Goal: Task Accomplishment & Management: Use online tool/utility

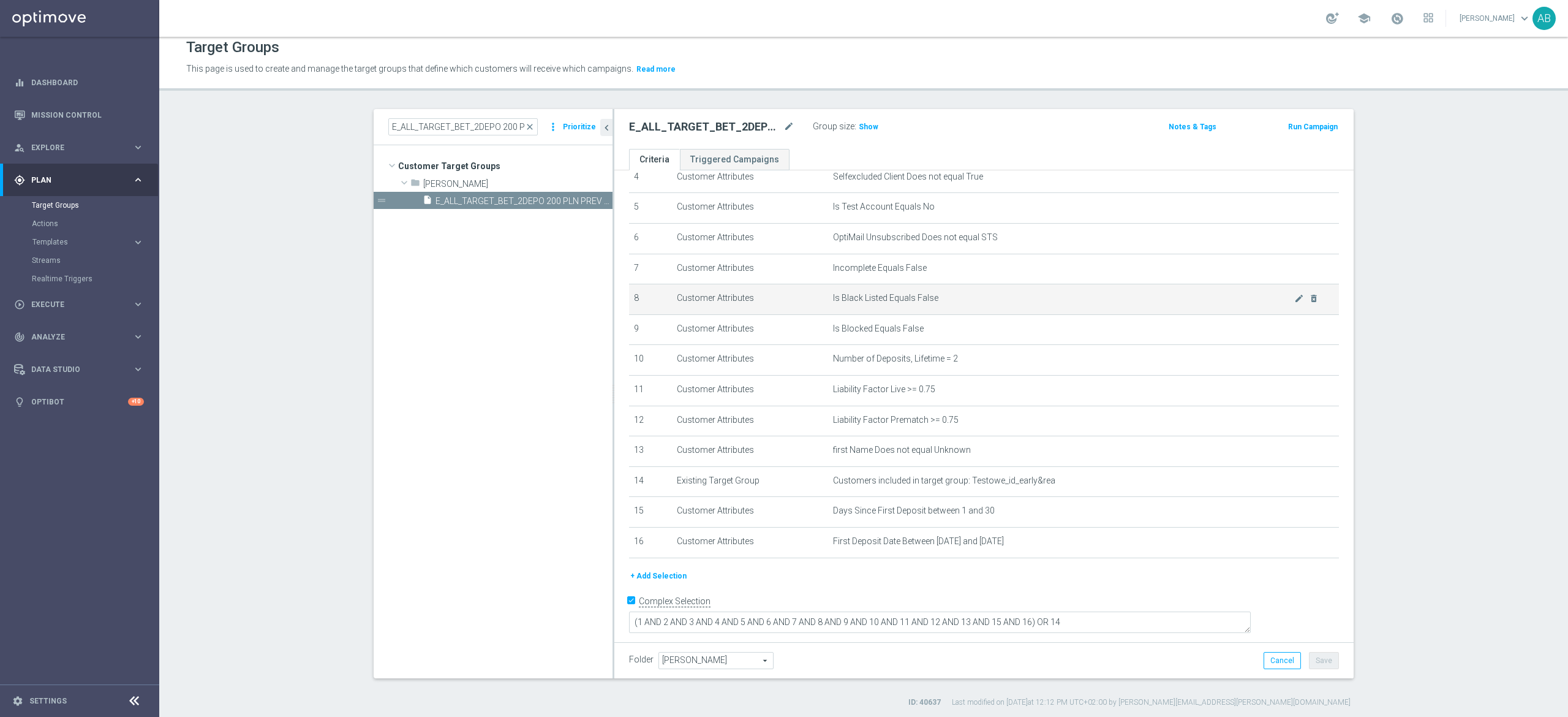
scroll to position [11, 0]
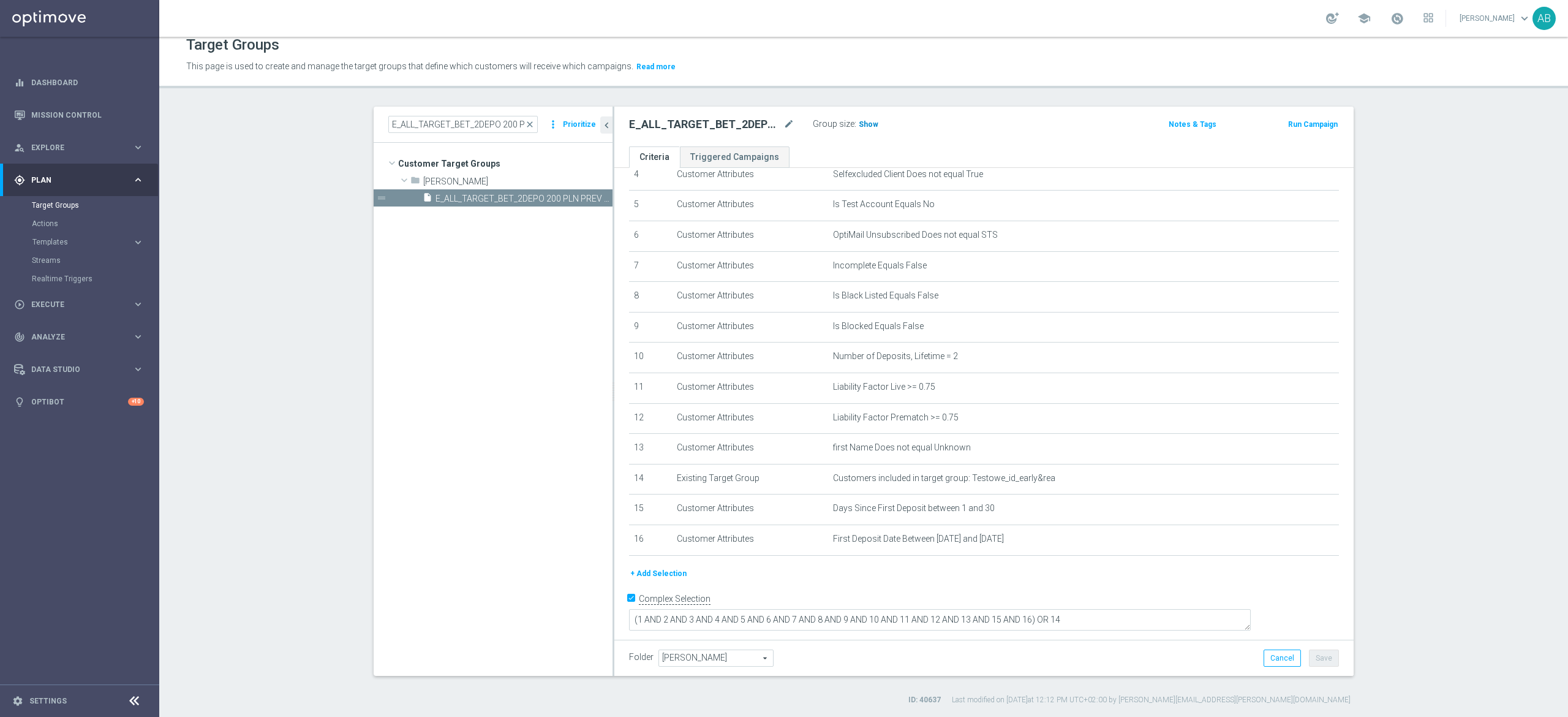
click at [858, 124] on span "Show" at bounding box center [868, 124] width 19 height 9
click at [63, 242] on span "Templates" at bounding box center [76, 242] width 88 height 7
click at [67, 267] on div "Optimail" at bounding box center [98, 260] width 120 height 19
click at [64, 257] on link "Optimail" at bounding box center [82, 260] width 89 height 10
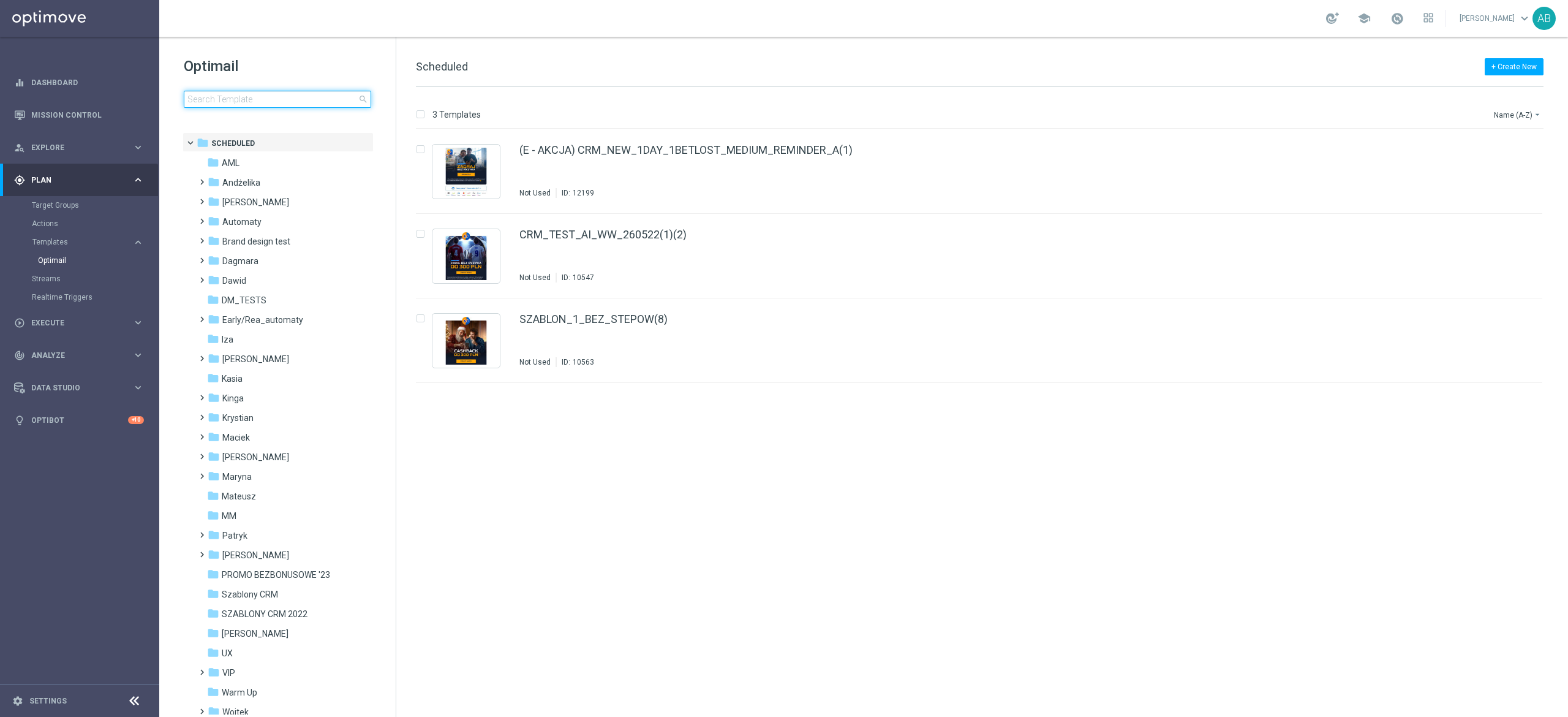
click at [297, 93] on input at bounding box center [277, 99] width 187 height 17
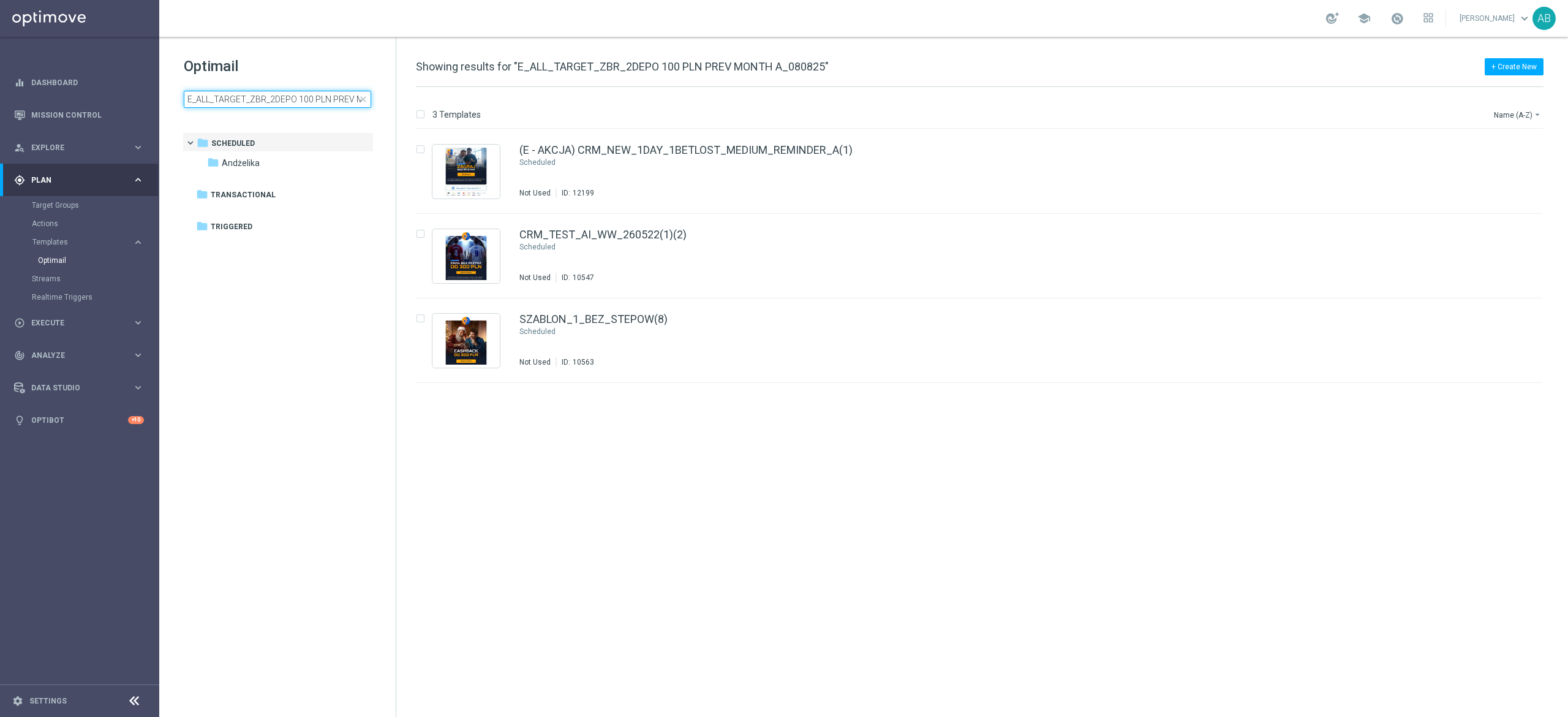
scroll to position [0, 64]
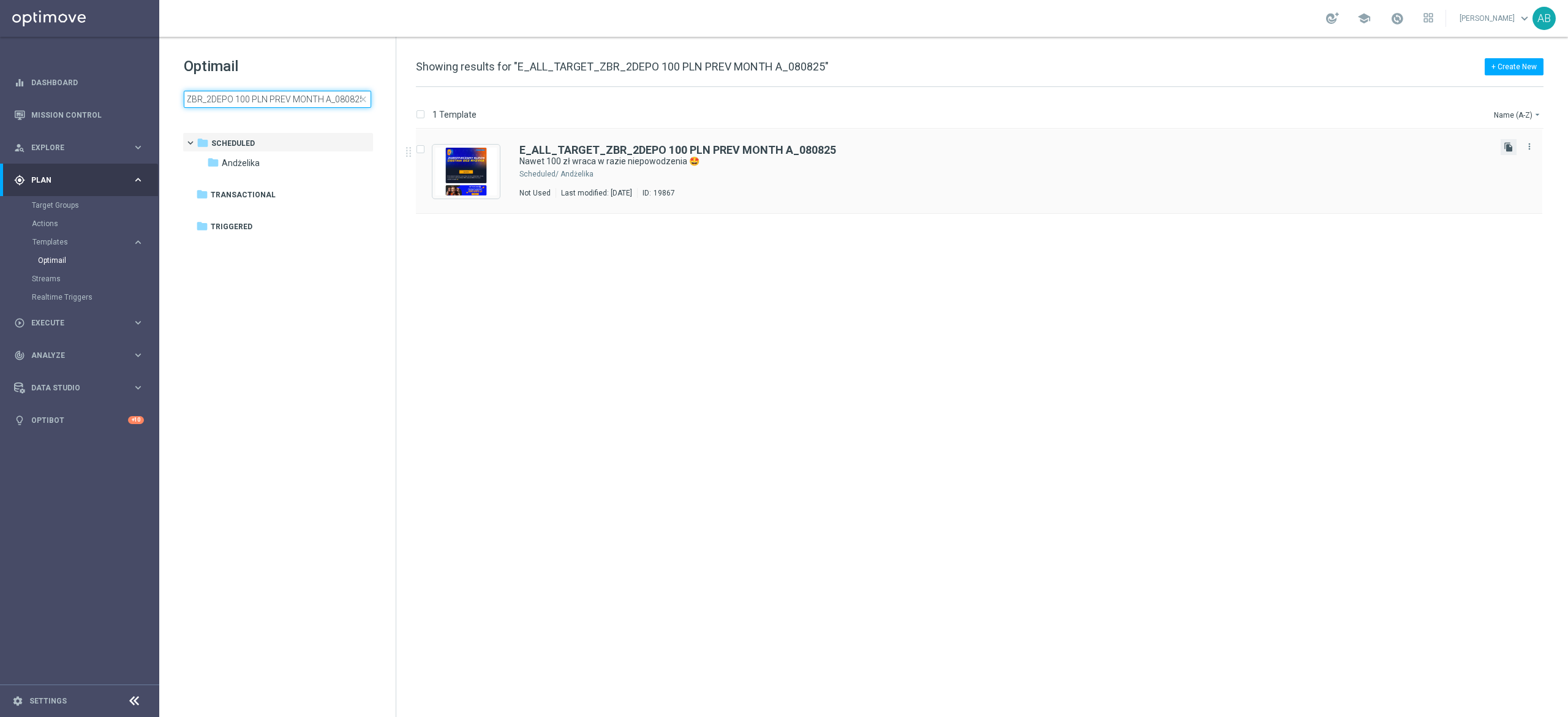
type input "E_ALL_TARGET_ZBR_2DEPO 100 PLN PREV MONTH A_080825"
click at [1505, 143] on icon "file_copy" at bounding box center [1508, 147] width 10 height 10
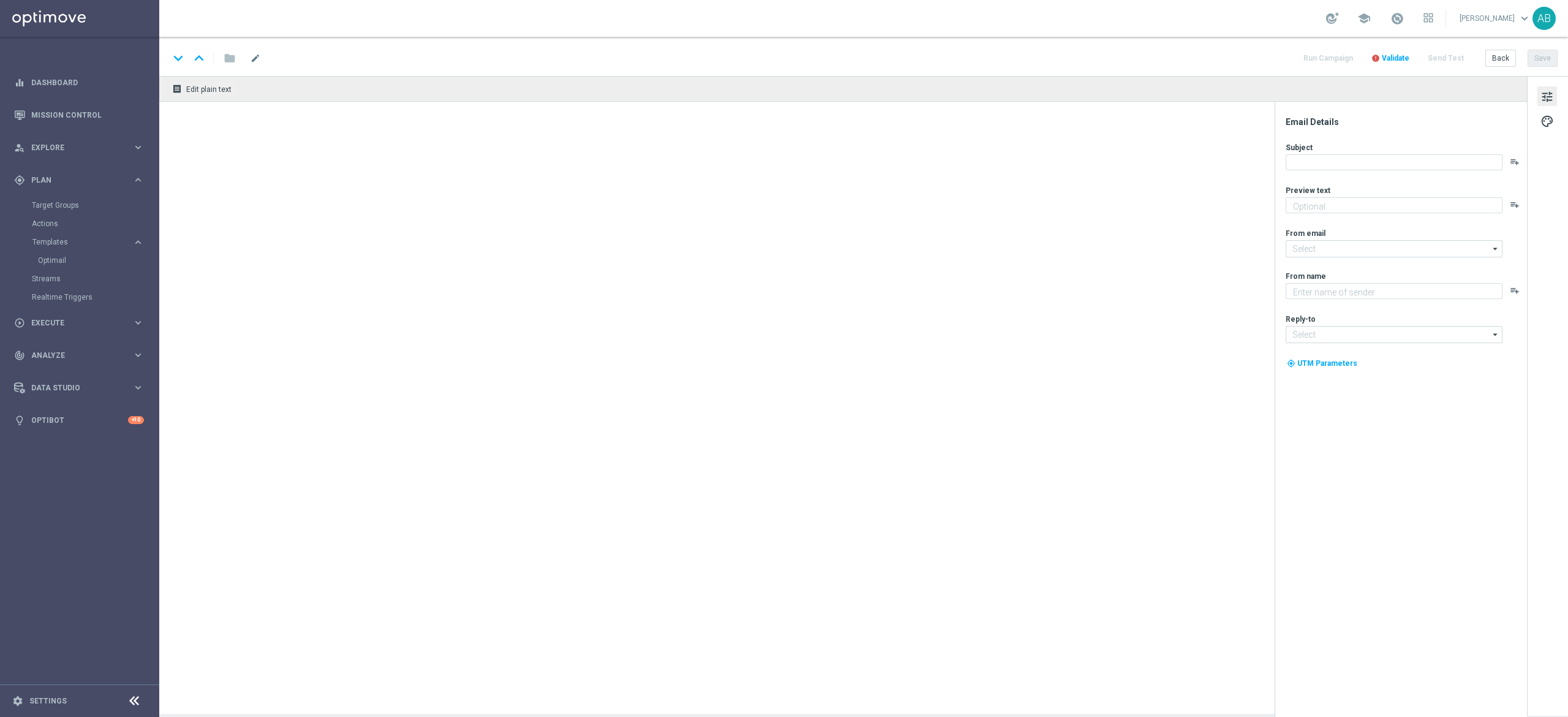
type textarea "Dołącz do akcji i w ten weekend zagraj bez ryzyka 💸➡️"
type input "[EMAIL_ADDRESS][DOMAIN_NAME]"
type textarea "STS"
type input "[EMAIL_ADDRESS][DOMAIN_NAME]"
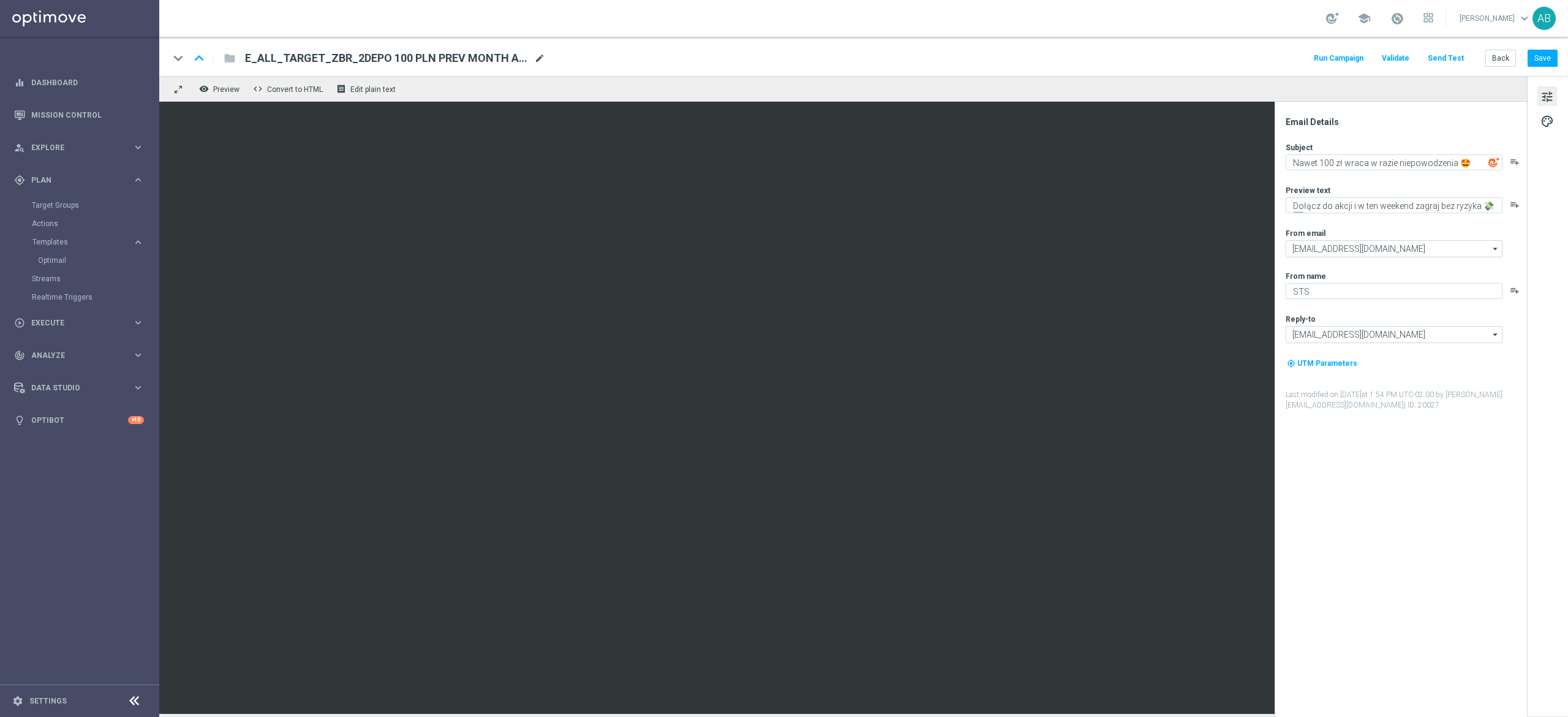
click at [537, 60] on span "mode_edit" at bounding box center [539, 58] width 11 height 11
click at [507, 51] on span "E_ALL_TARGET_ZBR_2DEPO 100 PLN PREV MONTH A_080825(1)" at bounding box center [387, 58] width 284 height 15
click at [511, 57] on input "E_ALL_TARGET_ZBR_2DEPO 100 PLN PREV MONTH A_080825(1)" at bounding box center [397, 58] width 304 height 16
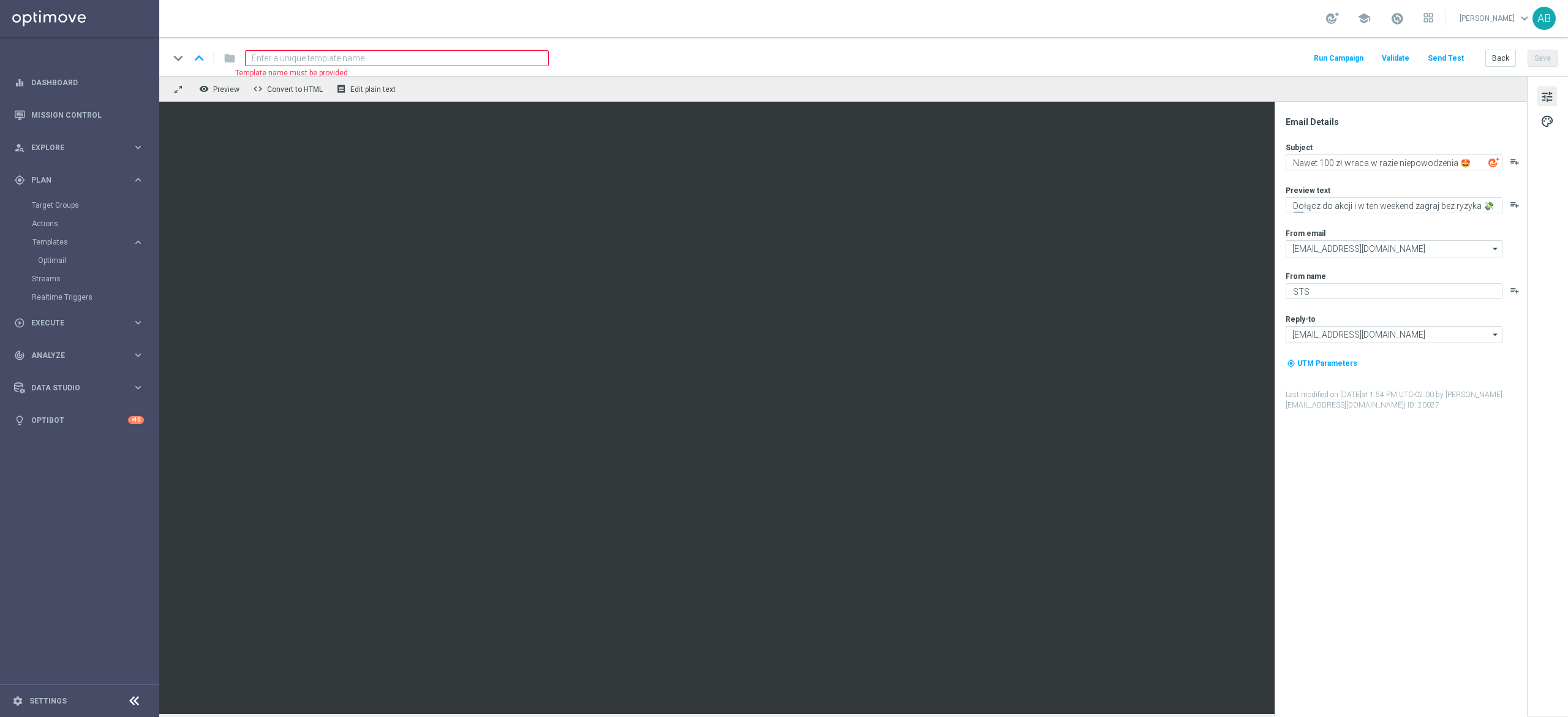
paste input "E_ALL_TARGET_BET_1DEPO 100 PLN PREV MONTH_200825"
type input "E_ALL_TARGET_BET_1DEPO 100 PLN PREV MONTH_200825"
click at [694, 48] on div "keyboard_arrow_down keyboard_arrow_up folder E_ALL_TARGET_BET_1DEPO 100 PLN PRE…" at bounding box center [864, 56] width 1408 height 40
click at [1542, 60] on button "Save" at bounding box center [1542, 58] width 30 height 17
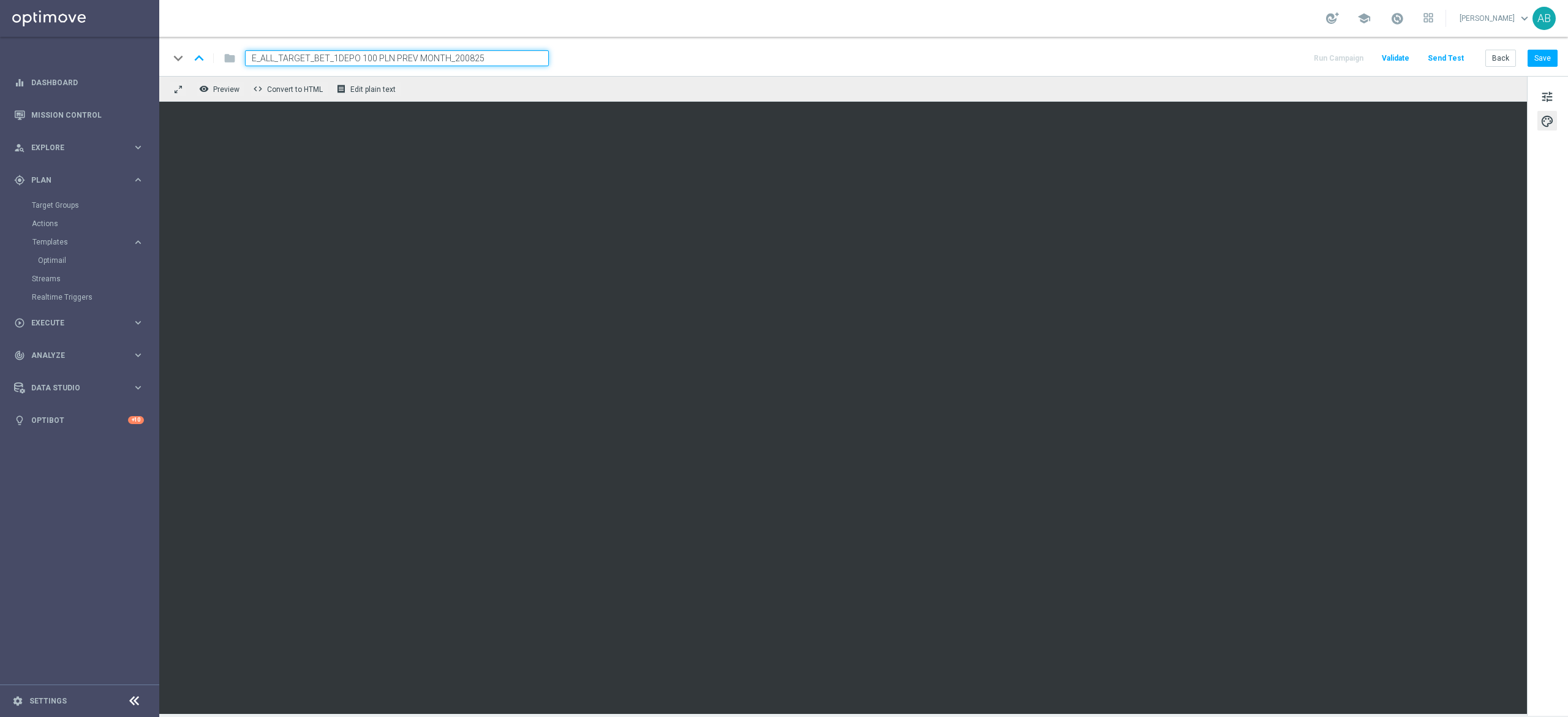
click at [1274, 61] on div "keyboard_arrow_down keyboard_arrow_up folder E_ALL_TARGET_BET_1DEPO 100 PLN PRE…" at bounding box center [863, 58] width 1388 height 16
click at [1549, 95] on span "tune" at bounding box center [1546, 97] width 13 height 16
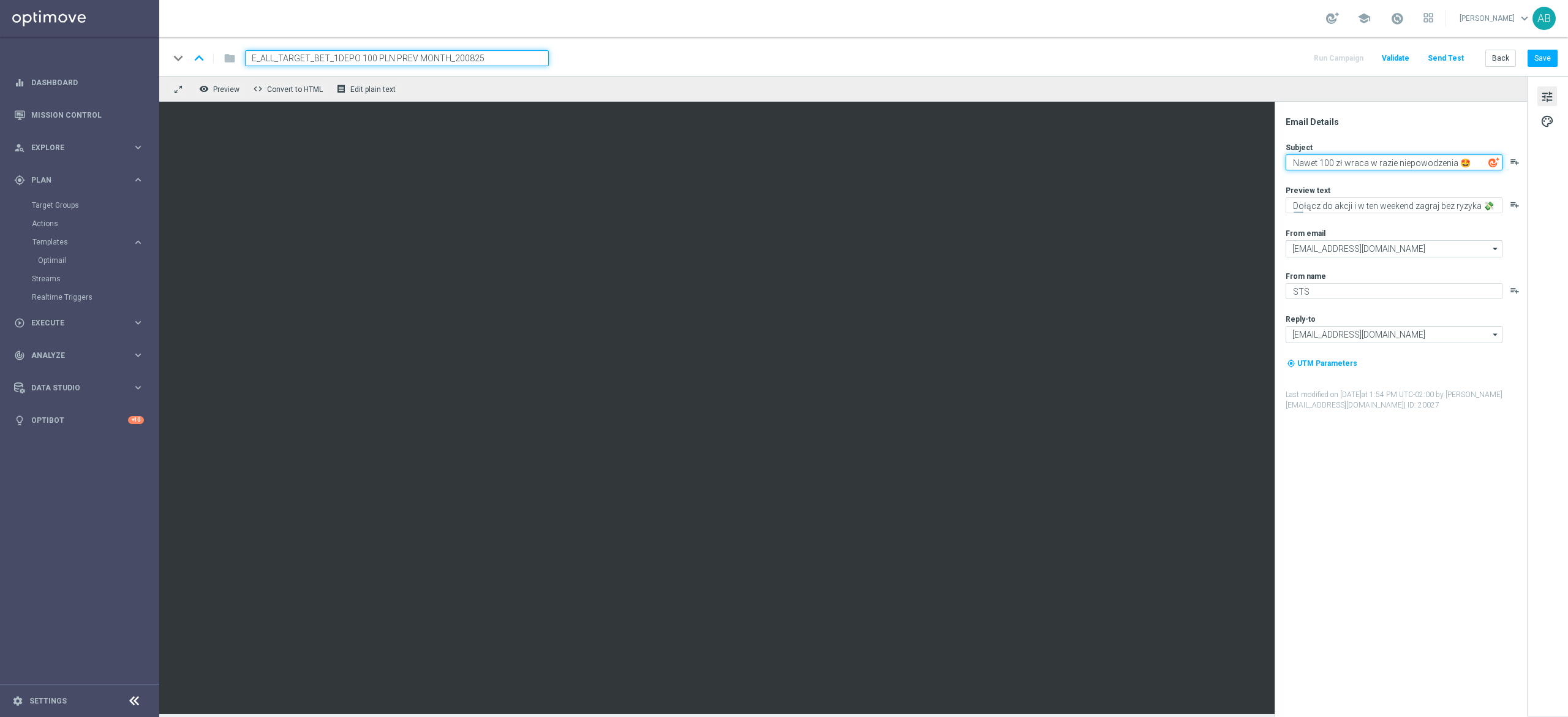
click at [1370, 164] on textarea "Nawet 100 zł wraca w razie niepowodzenia 🤩" at bounding box center [1394, 162] width 217 height 16
paste textarea "Jest na co grać"
paste textarea "🔥"
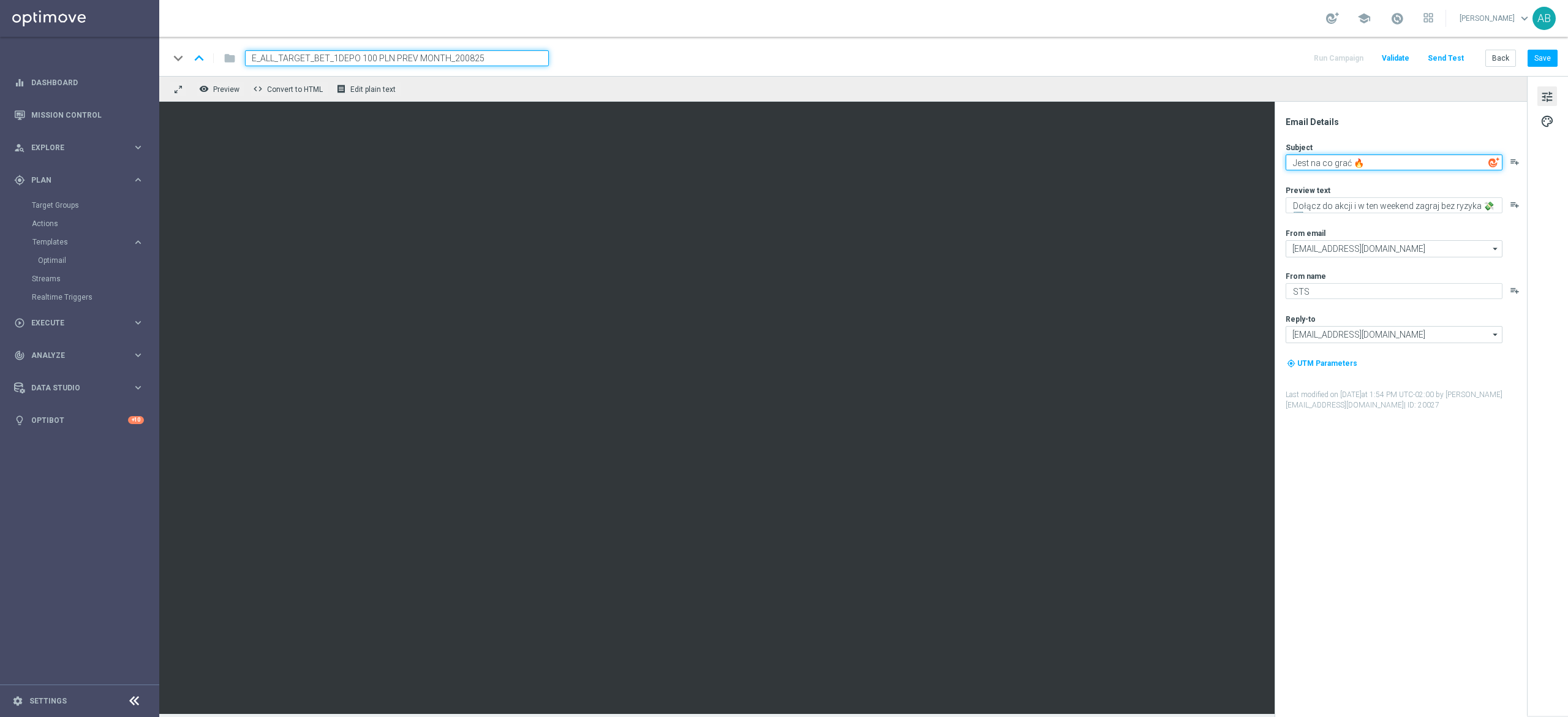
type textarea "Jest na co grać 🔥"
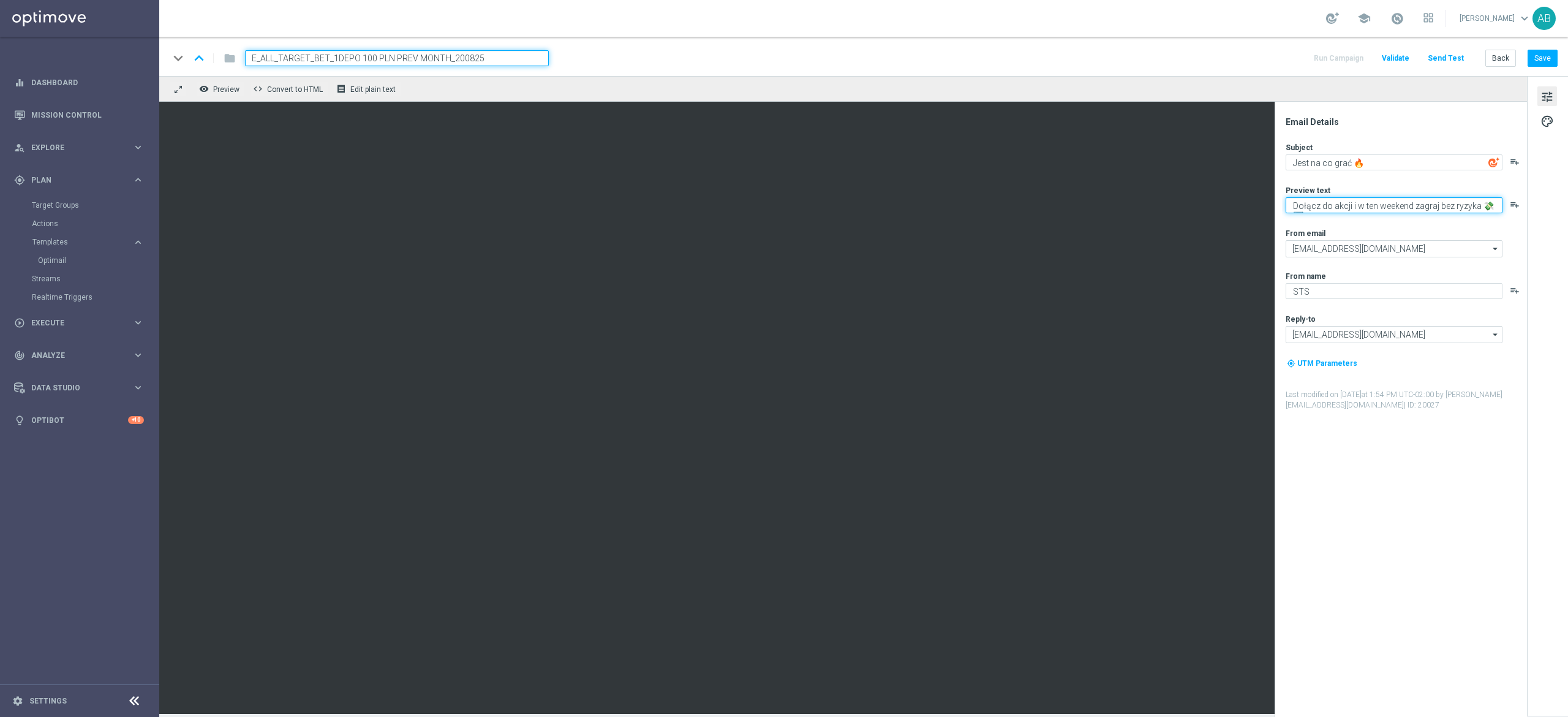
click at [1377, 203] on textarea "Dołącz do akcji i w ten weekend zagraj bez ryzyka 💸➡️" at bounding box center [1394, 205] width 217 height 16
paste textarea "Obstaw i zgarnij nawet 100 zł bonusu"
paste textarea "💸"
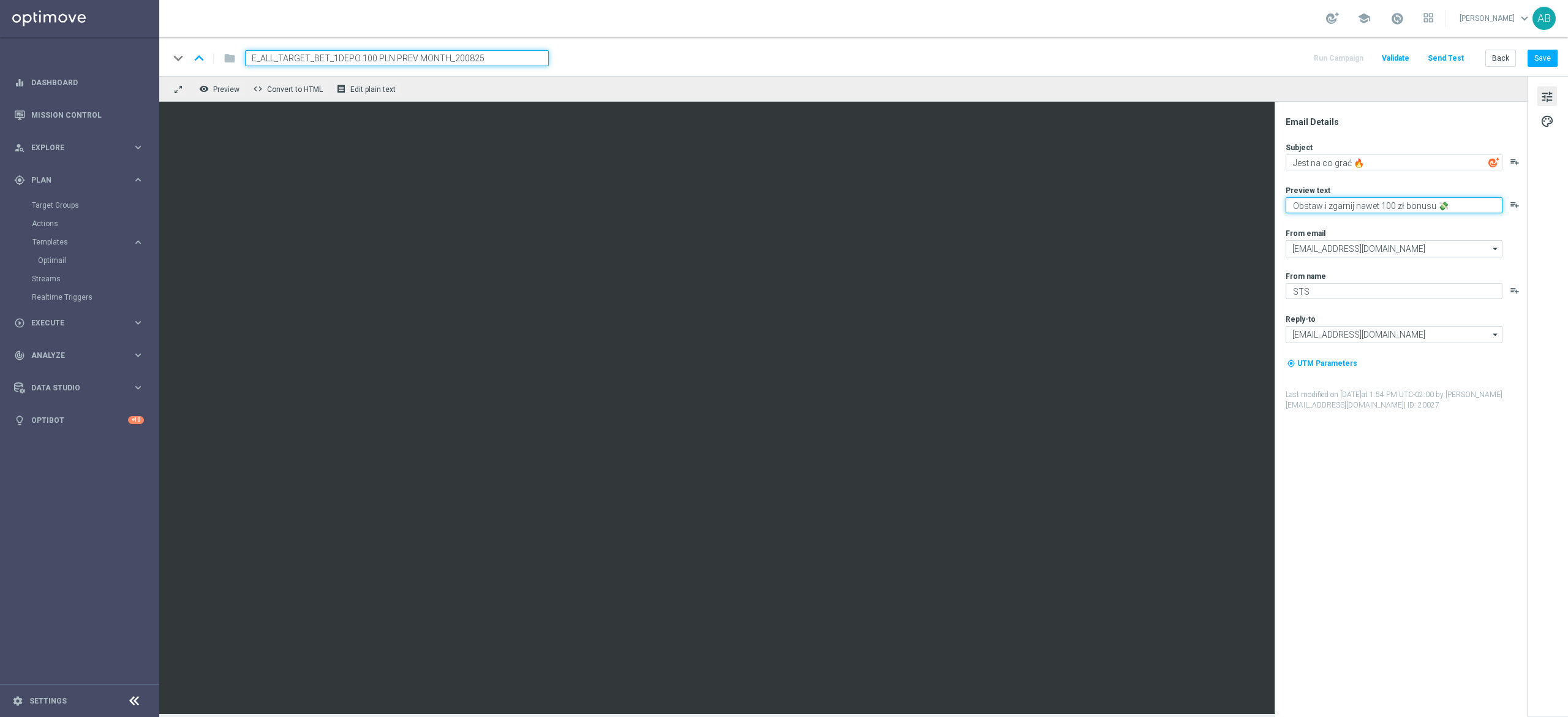
type textarea "Obstaw i zgarnij nawet 100 zł bonusu 💸"
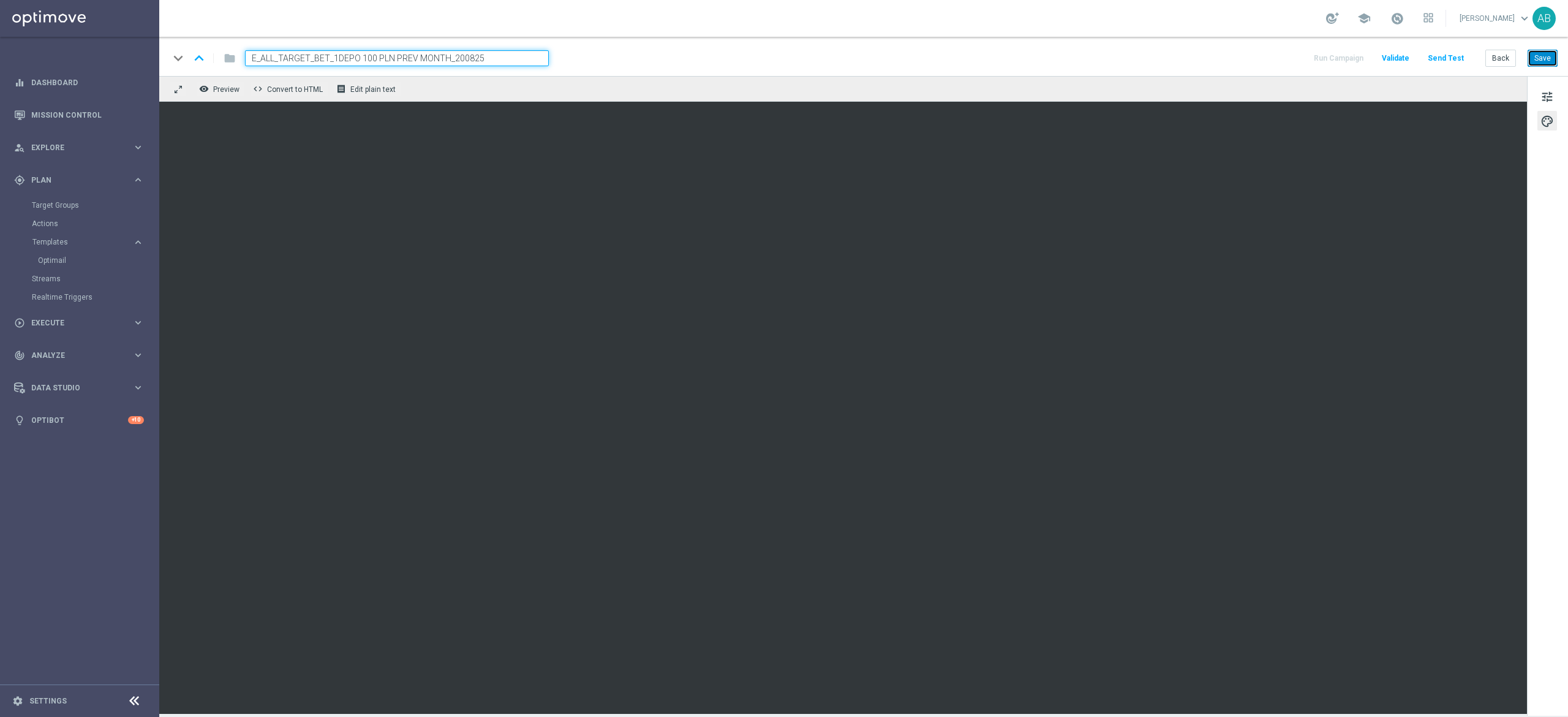
click at [1546, 51] on button "Save" at bounding box center [1542, 58] width 30 height 17
click at [1544, 61] on button "Save" at bounding box center [1542, 58] width 30 height 17
click at [1549, 56] on button "Save" at bounding box center [1542, 58] width 30 height 17
click at [1546, 98] on span "tune" at bounding box center [1546, 97] width 13 height 16
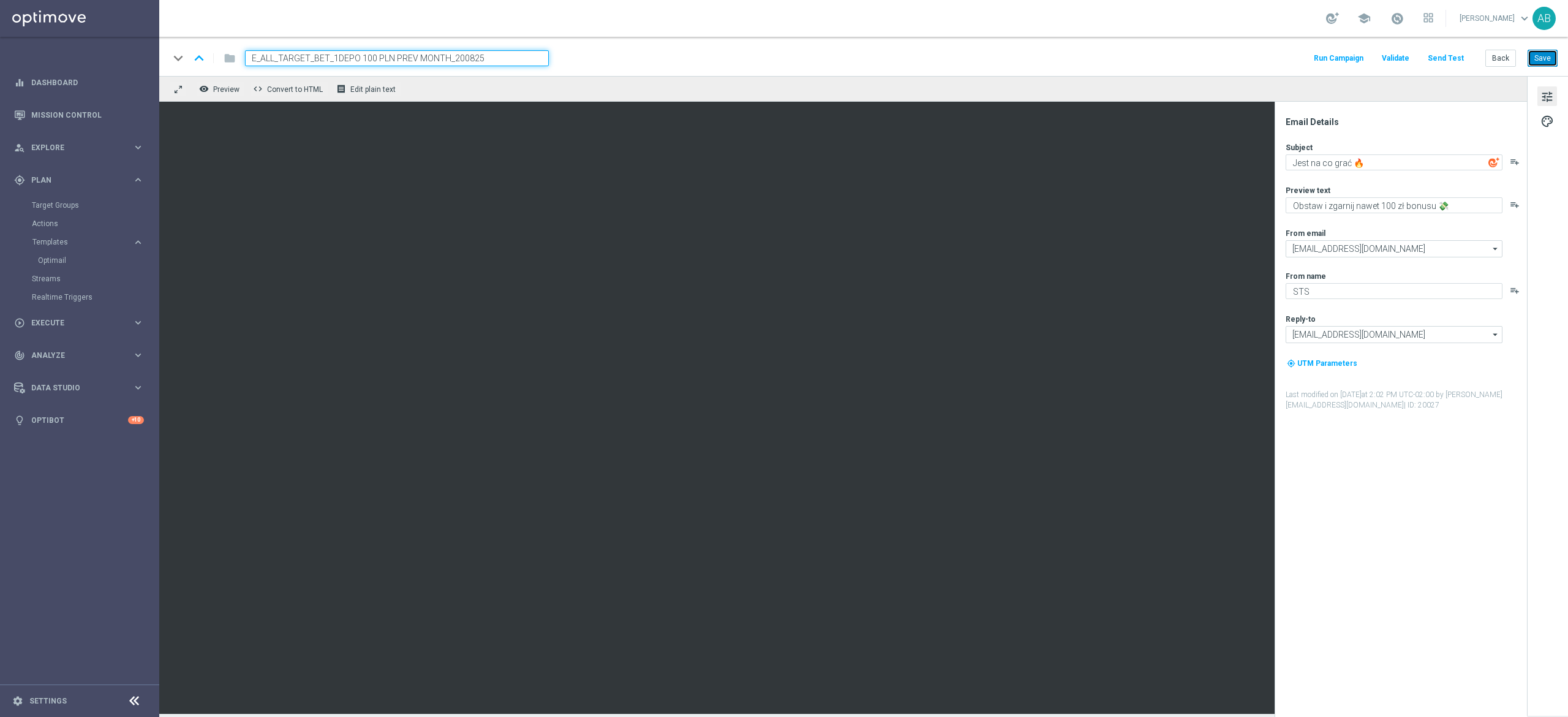
click at [1529, 51] on button "Save" at bounding box center [1542, 58] width 30 height 17
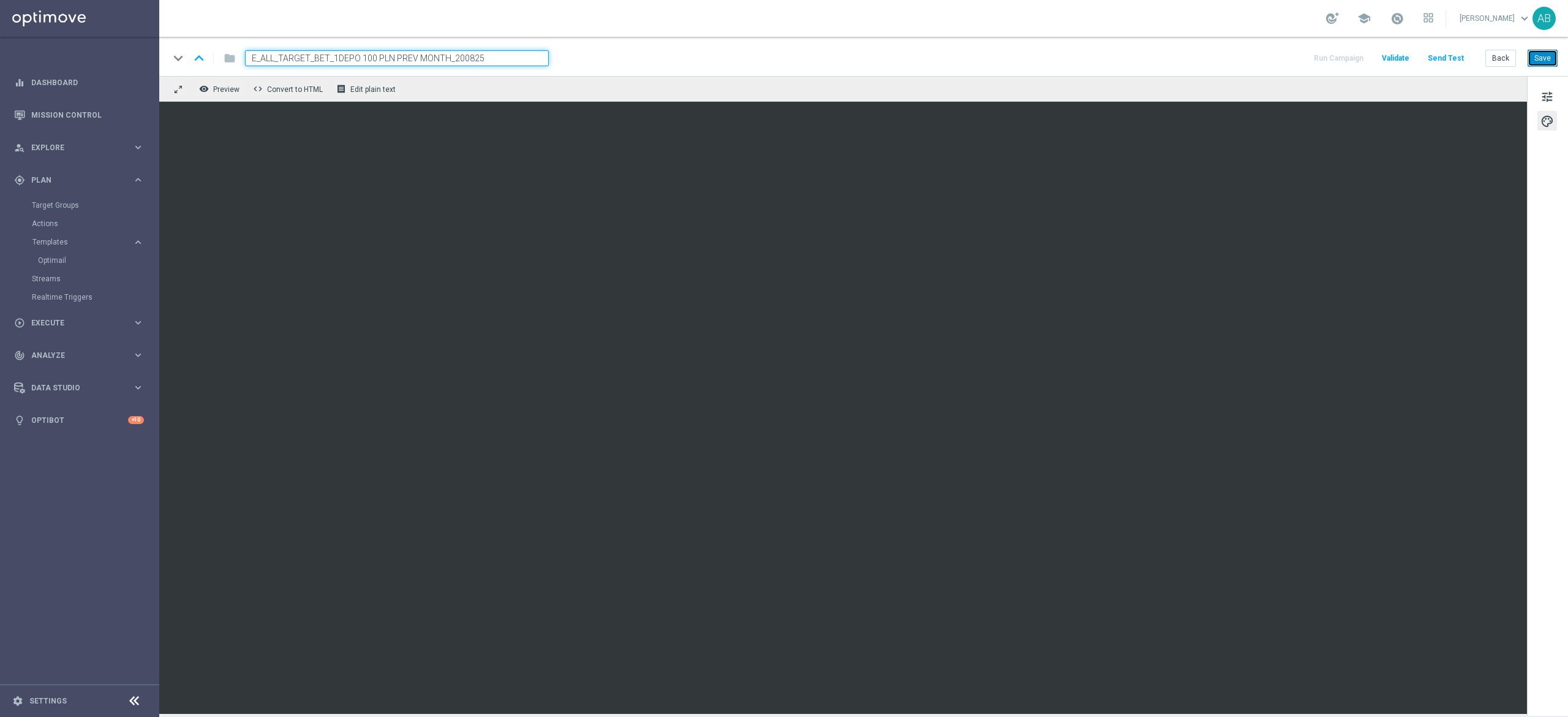
click at [1539, 53] on button "Save" at bounding box center [1542, 58] width 30 height 17
click at [1554, 53] on button "Save" at bounding box center [1542, 58] width 30 height 17
click at [1499, 61] on button "Back" at bounding box center [1501, 58] width 31 height 17
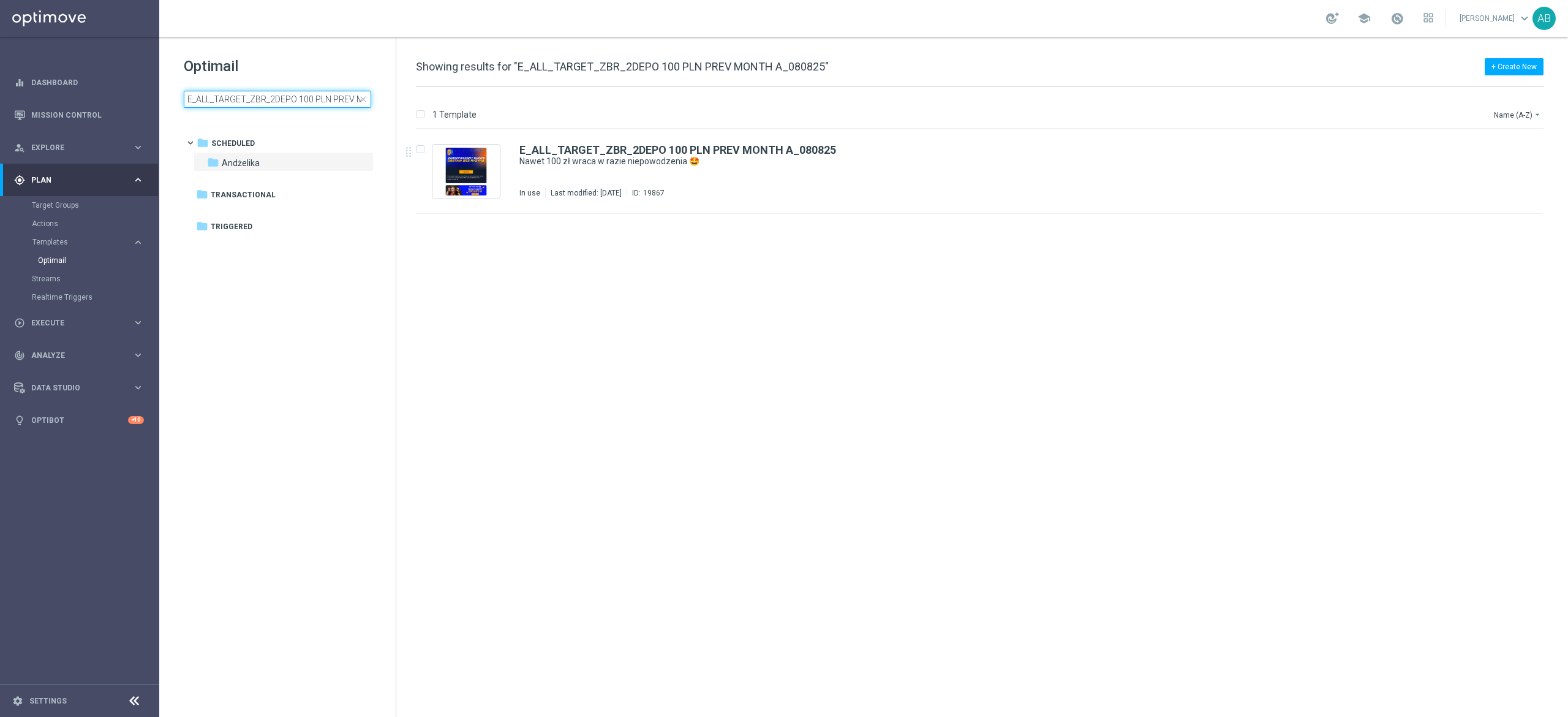
click at [258, 91] on input "E_ALL_TARGET_ZBR_2DEPO 100 PLN PREV MONTH A_080825" at bounding box center [277, 99] width 187 height 17
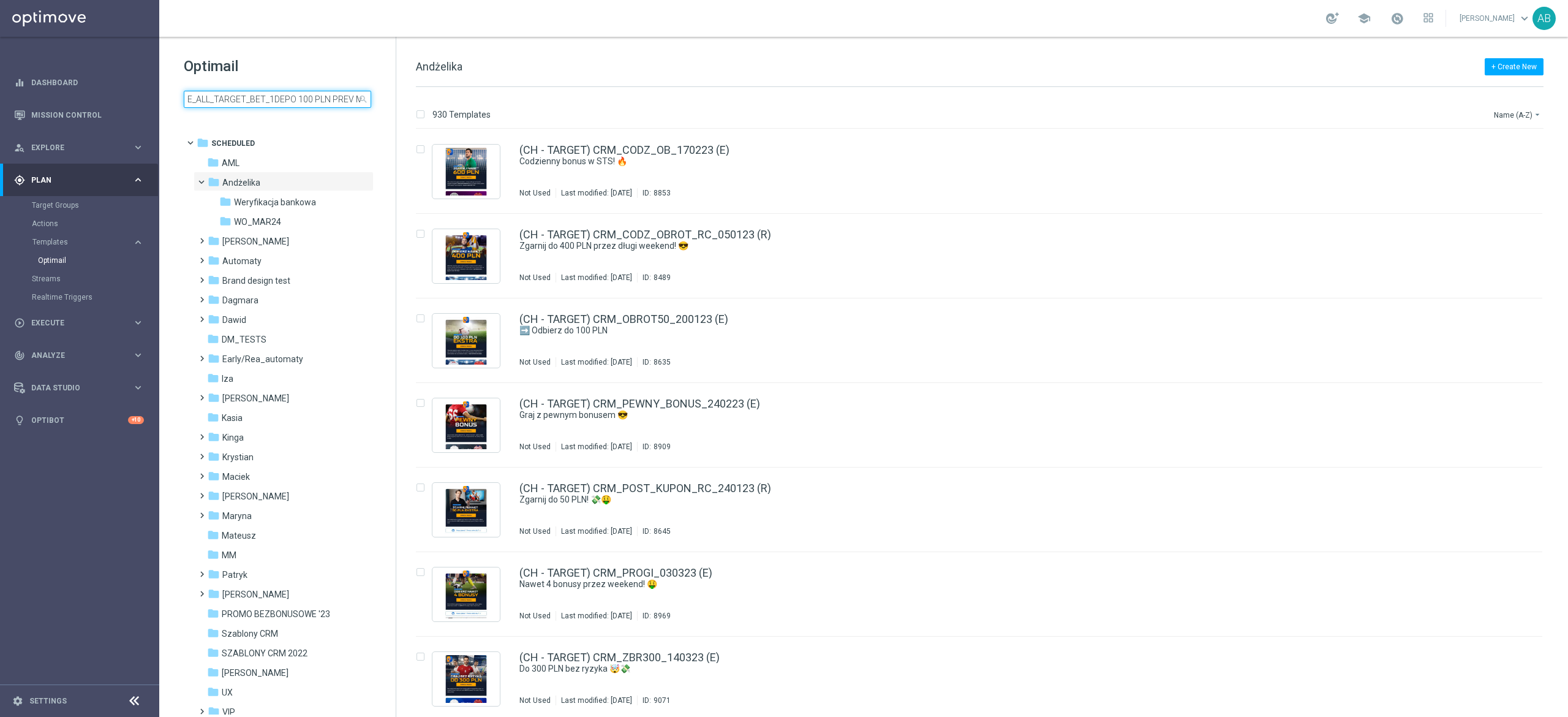
scroll to position [0, 55]
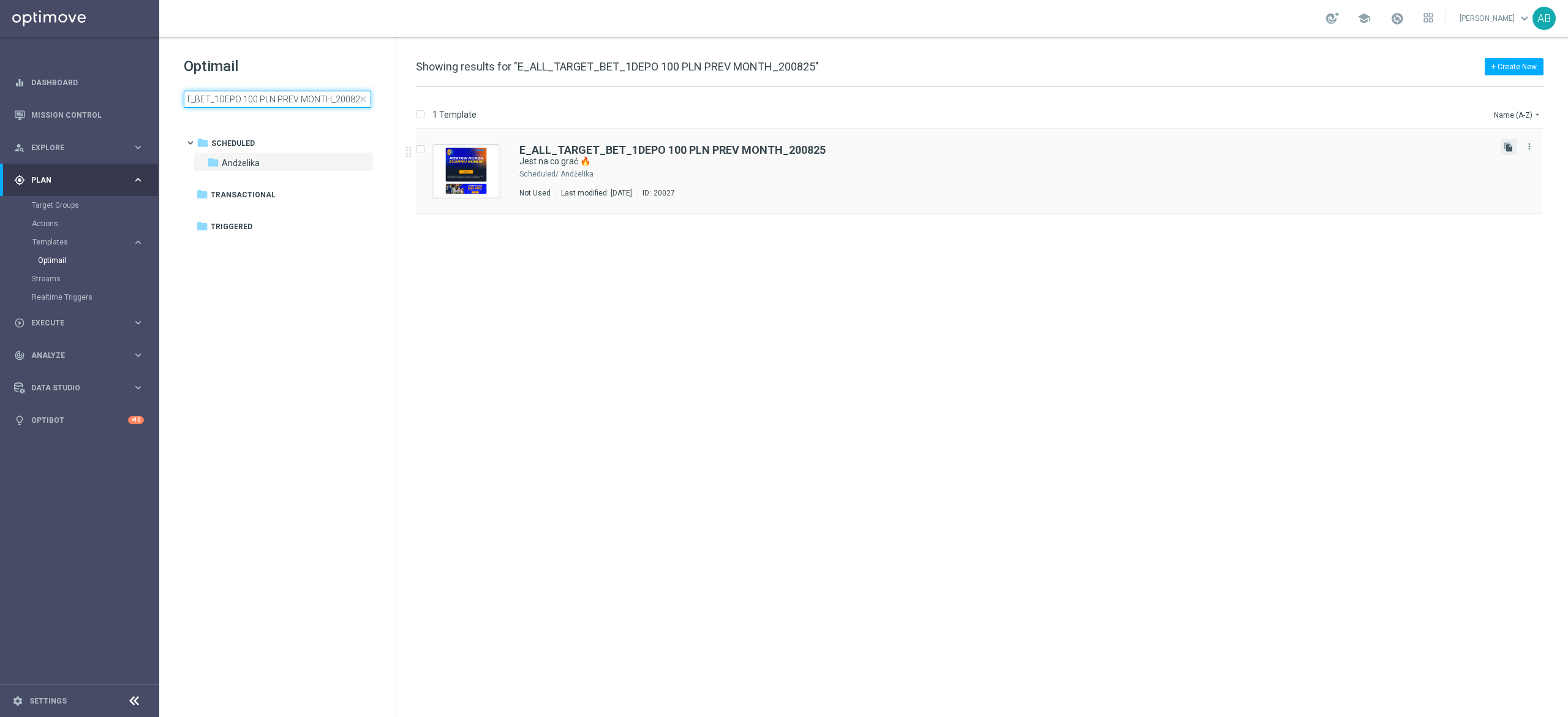
type input "E_ALL_TARGET_BET_1DEPO 100 PLN PREV MONTH_200825"
click at [1505, 147] on icon "file_copy" at bounding box center [1508, 147] width 10 height 10
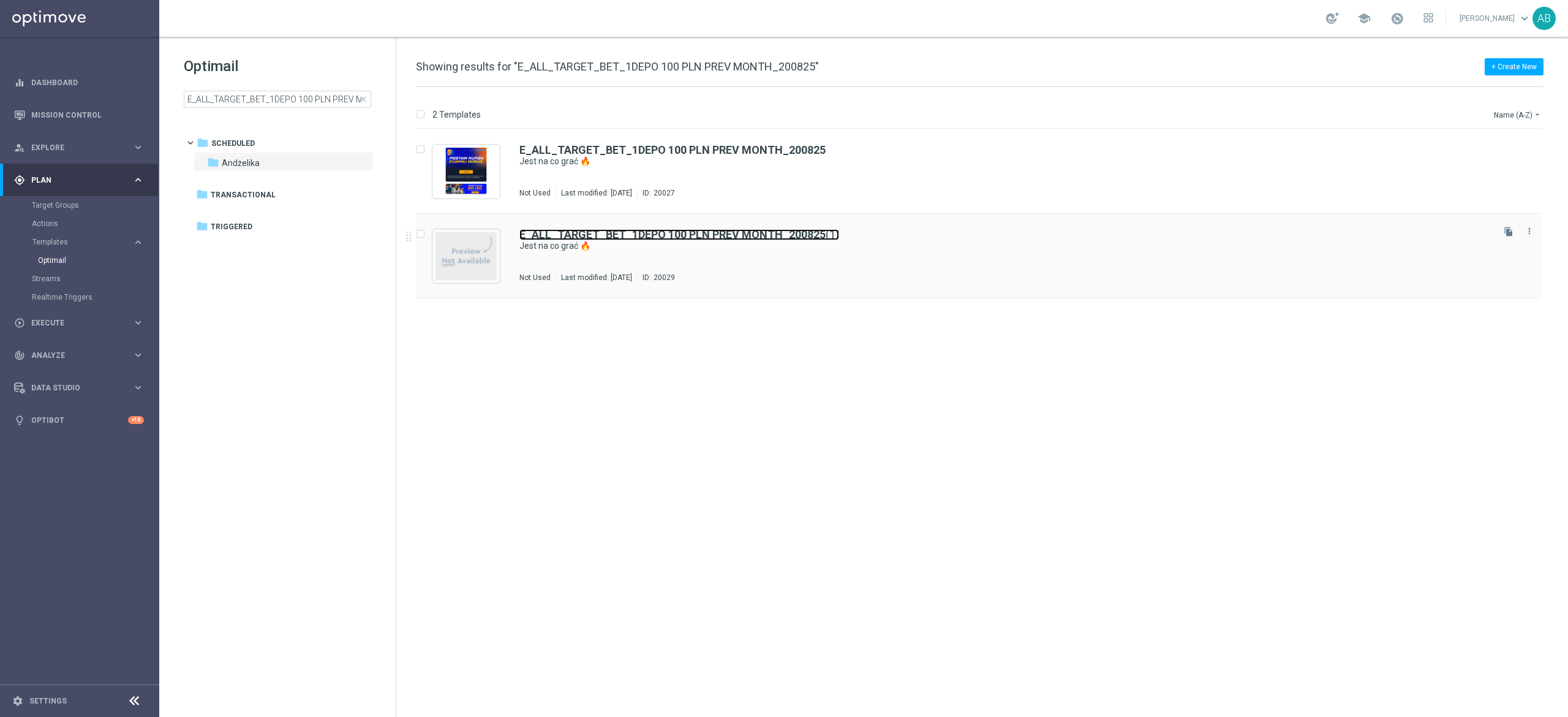
click at [747, 238] on b "E_ALL_TARGET_BET_1DEPO 100 PLN PREV MONTH_200825" at bounding box center [672, 234] width 306 height 13
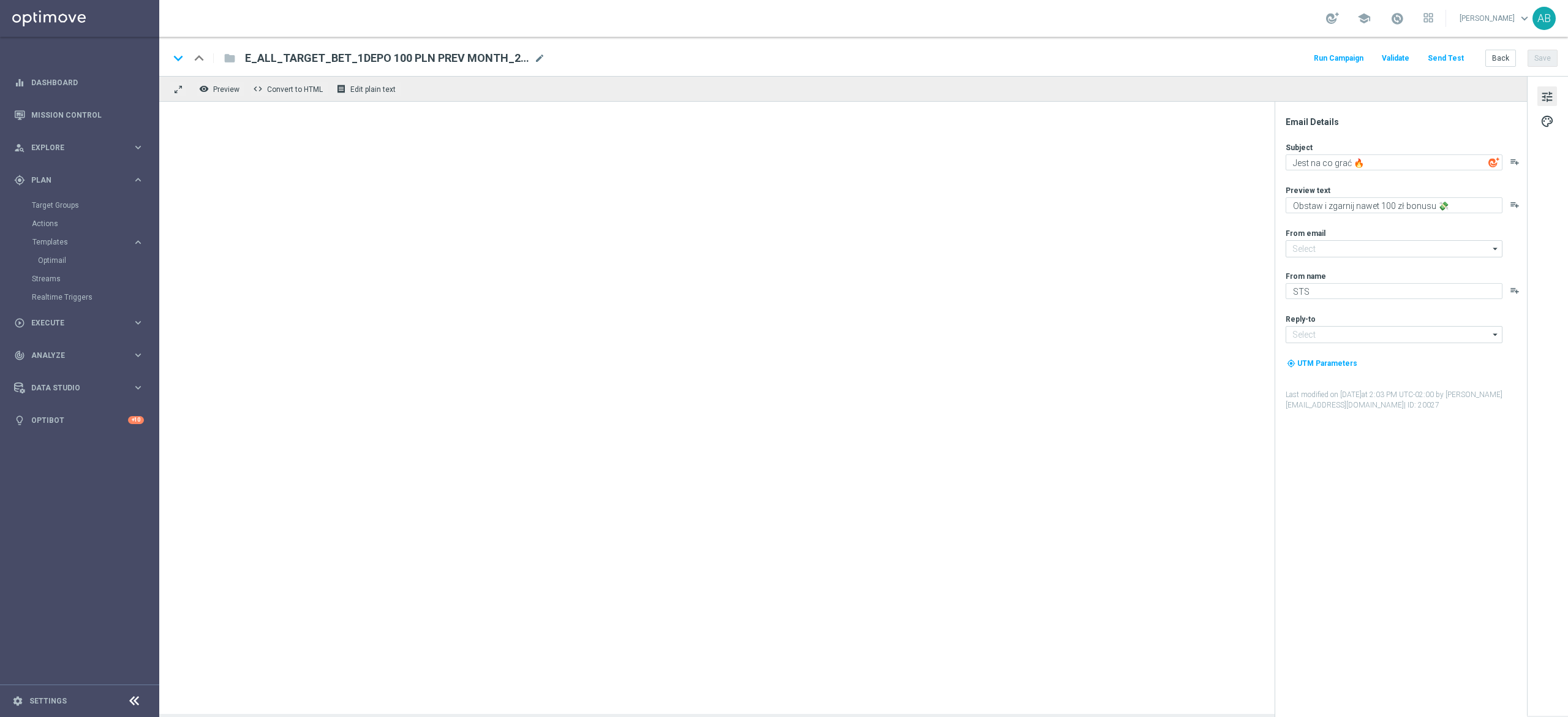
type input "[EMAIL_ADDRESS][DOMAIN_NAME]"
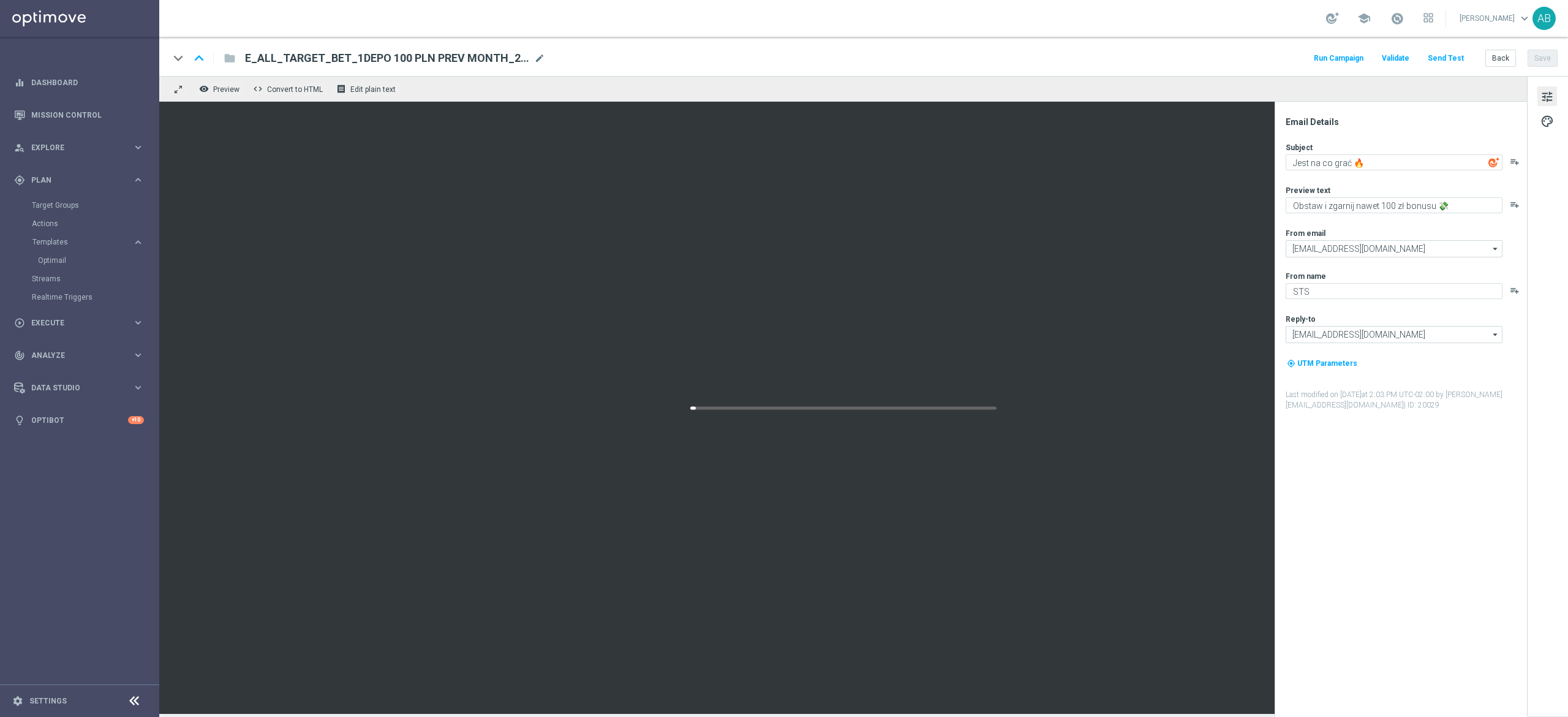
click at [532, 58] on div "E_ALL_TARGET_BET_1DEPO 100 PLN PREV MONTH_200825(1) mode_edit" at bounding box center [394, 58] width 300 height 16
paste input "E_ALL_TARGET_BET_2DEPO 200 PLN PREV MONTH_200825"
type input "E_ALL_TARGET_BET_2DEPO 200 PLN PREV MONTH_200825"
click at [642, 53] on div "keyboard_arrow_down keyboard_arrow_up folder E_ALL_TARGET_BET_2DEPO 200 PLN PRE…" at bounding box center [863, 58] width 1388 height 16
click at [1551, 63] on button "Save" at bounding box center [1542, 58] width 30 height 17
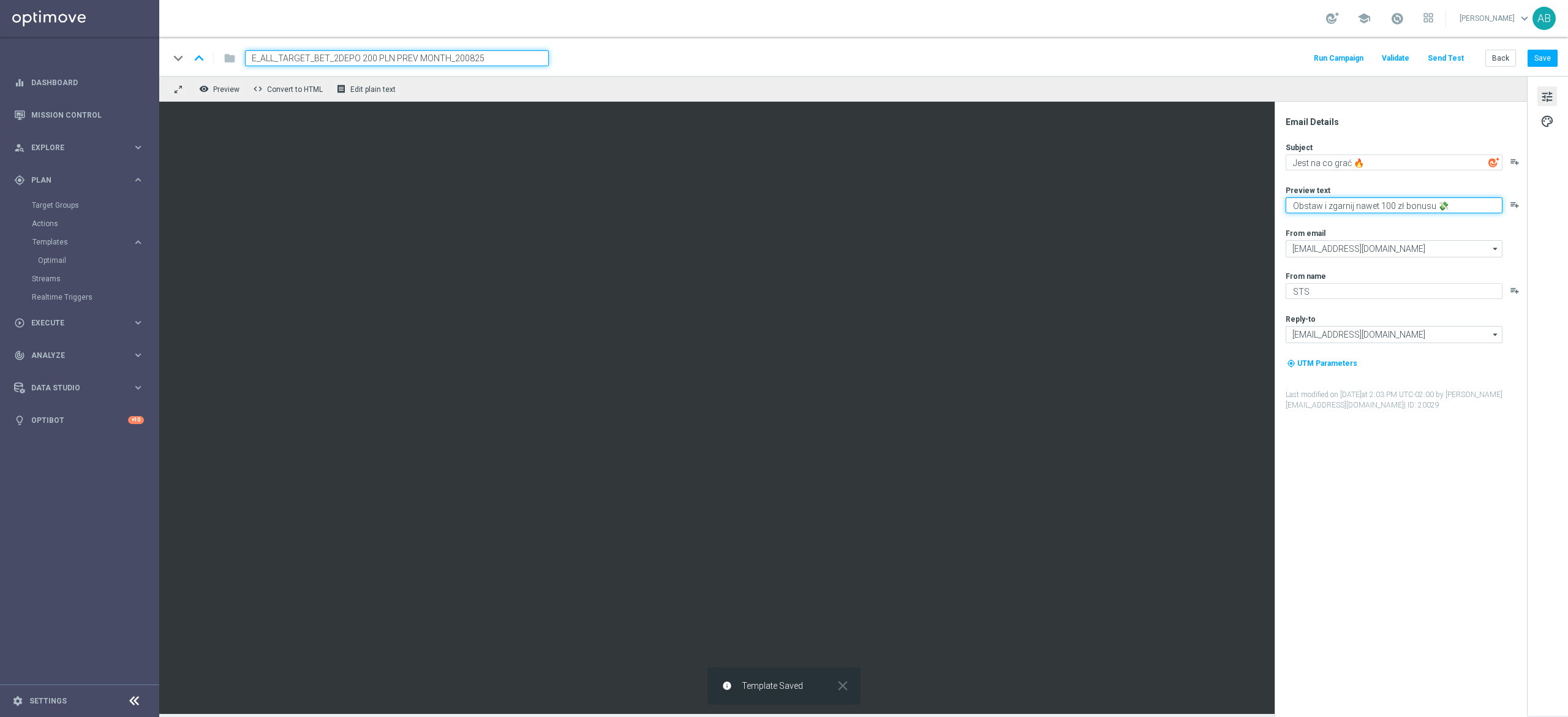
click at [1383, 203] on textarea "Obstaw i zgarnij nawet 100 zł bonusu 💸" at bounding box center [1394, 205] width 217 height 16
type textarea "Obstaw i zgarnij nawet 200 zł bonusu 💸"
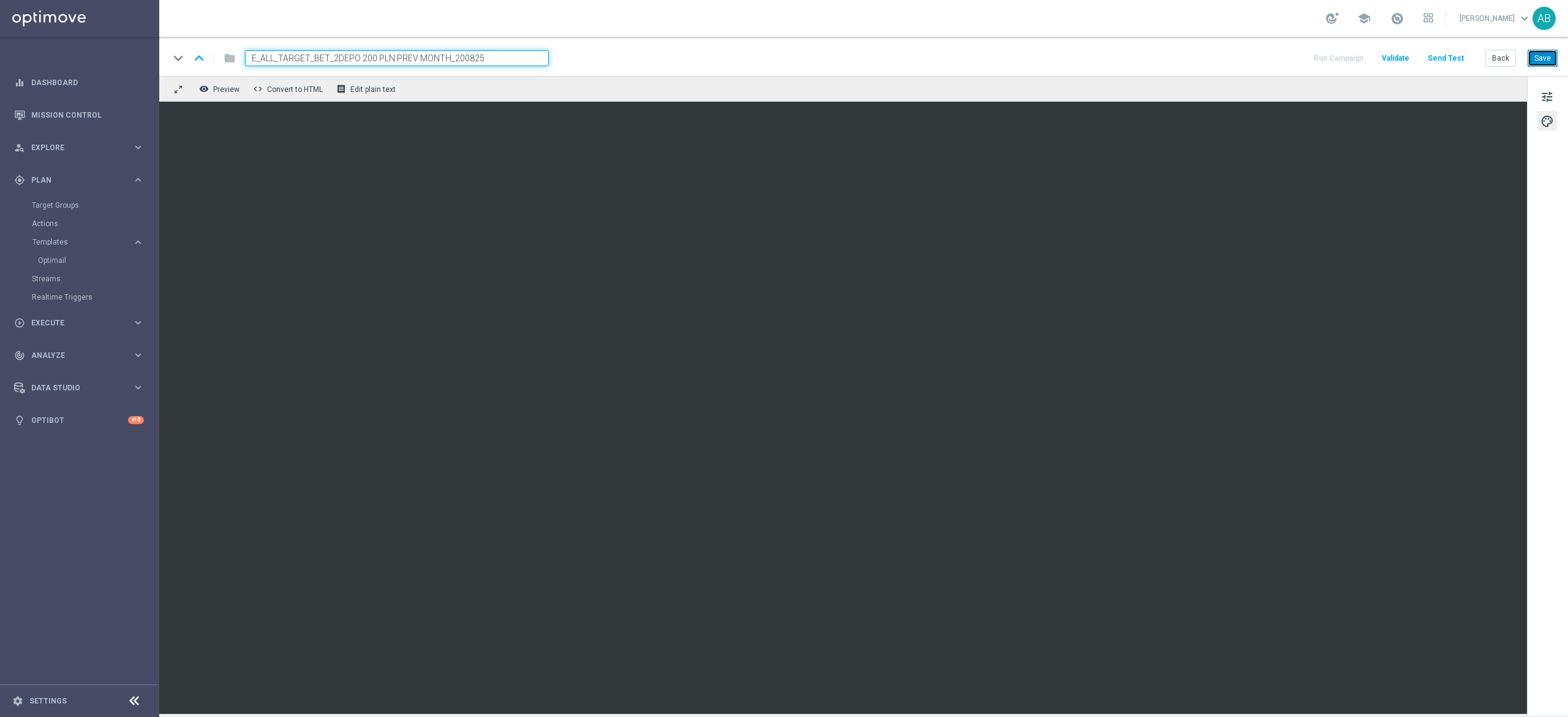
click at [1549, 51] on button "Save" at bounding box center [1542, 58] width 30 height 17
click at [1557, 58] on button "Save" at bounding box center [1542, 58] width 30 height 17
click at [1458, 59] on button "Send Test" at bounding box center [1445, 58] width 40 height 16
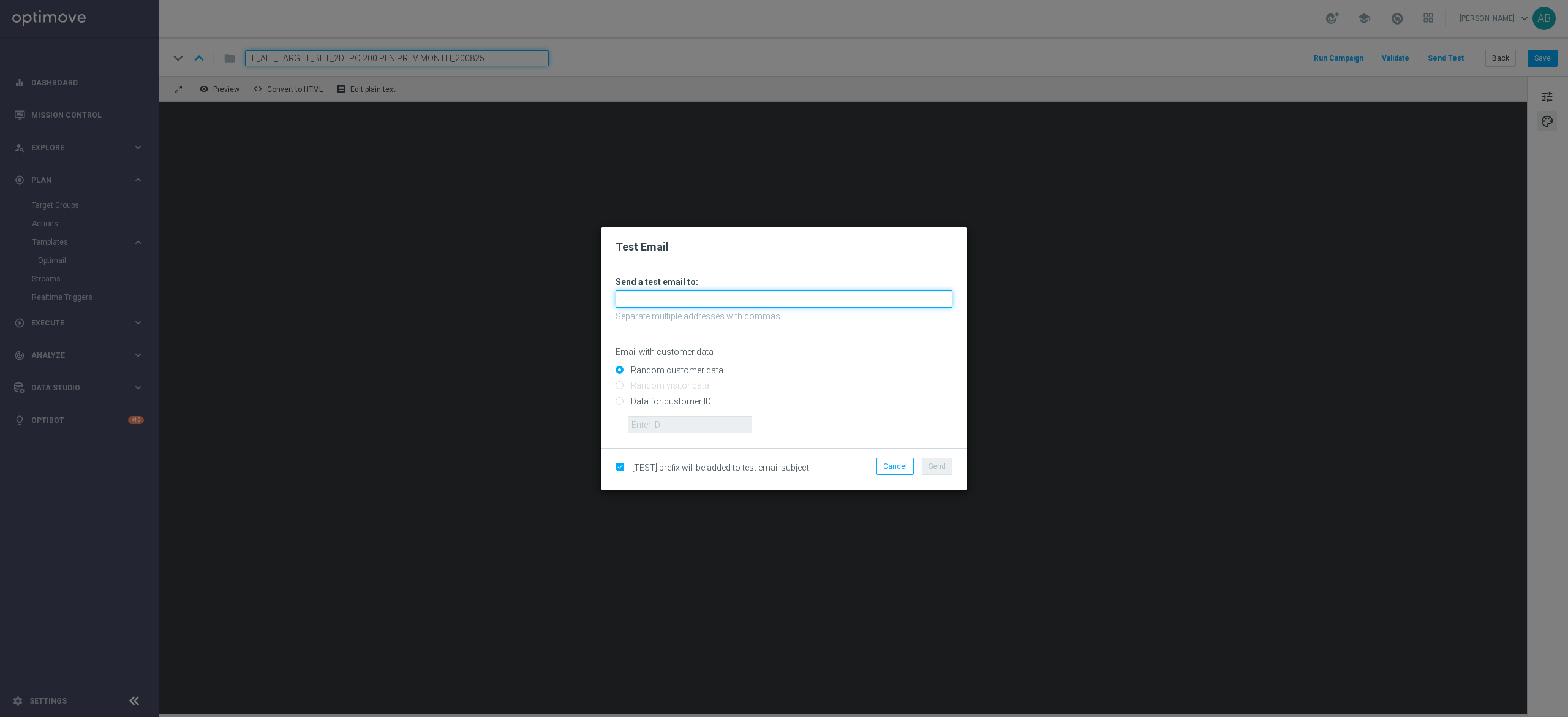
click at [720, 297] on input "text" at bounding box center [784, 299] width 337 height 17
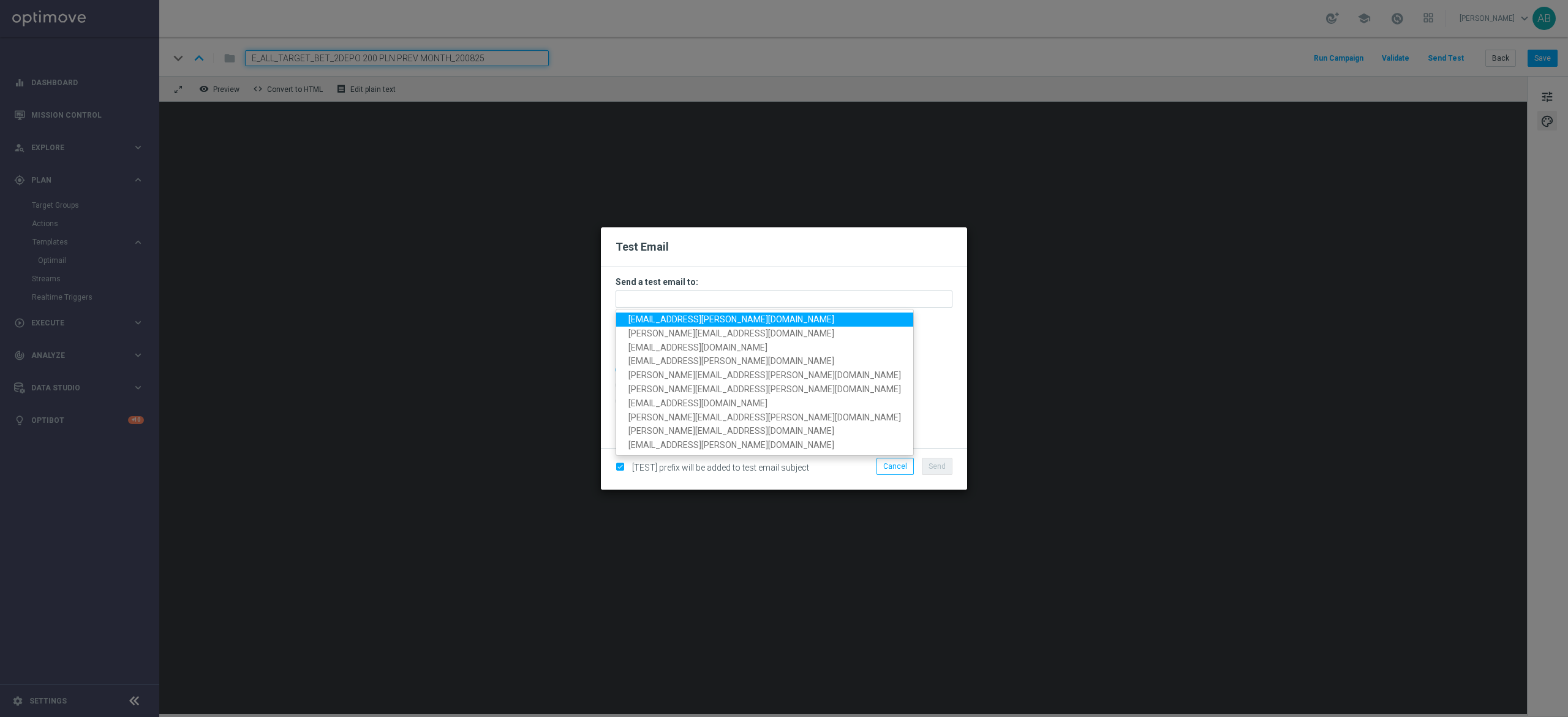
click at [692, 321] on span "[EMAIL_ADDRESS][PERSON_NAME][DOMAIN_NAME]" at bounding box center [731, 319] width 206 height 10
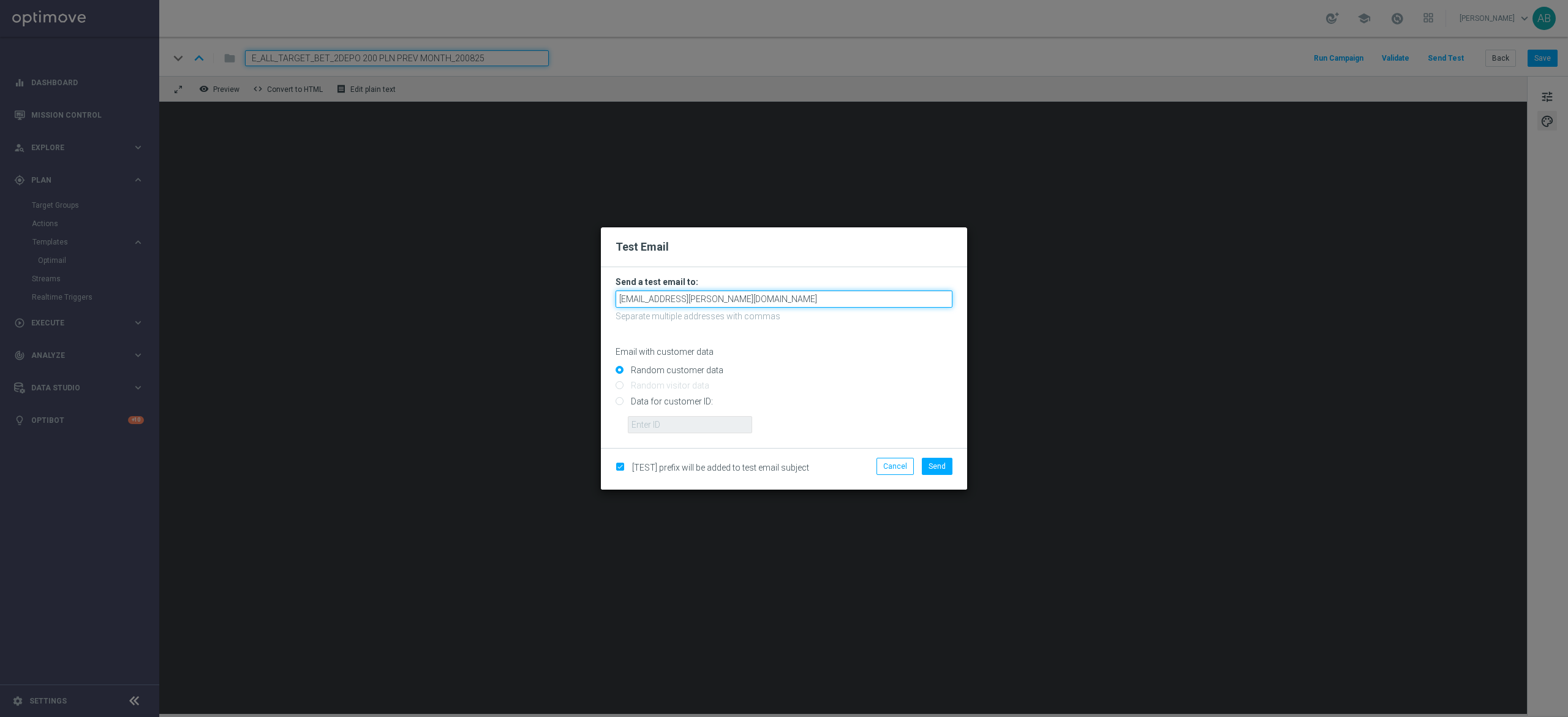
click at [747, 301] on input "[EMAIL_ADDRESS][PERSON_NAME][DOMAIN_NAME]" at bounding box center [784, 299] width 337 height 17
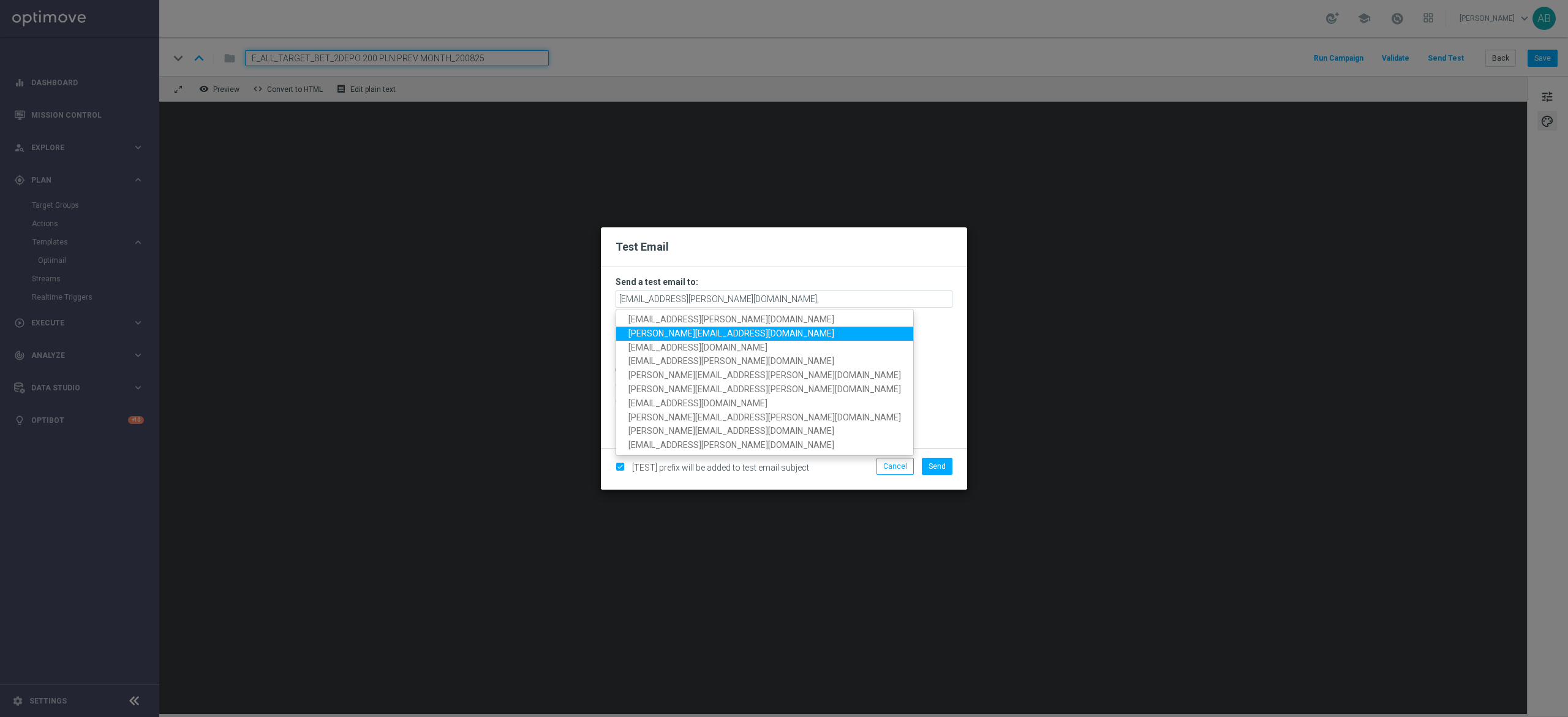
click at [738, 331] on link "[PERSON_NAME][EMAIL_ADDRESS][DOMAIN_NAME]" at bounding box center [764, 333] width 297 height 14
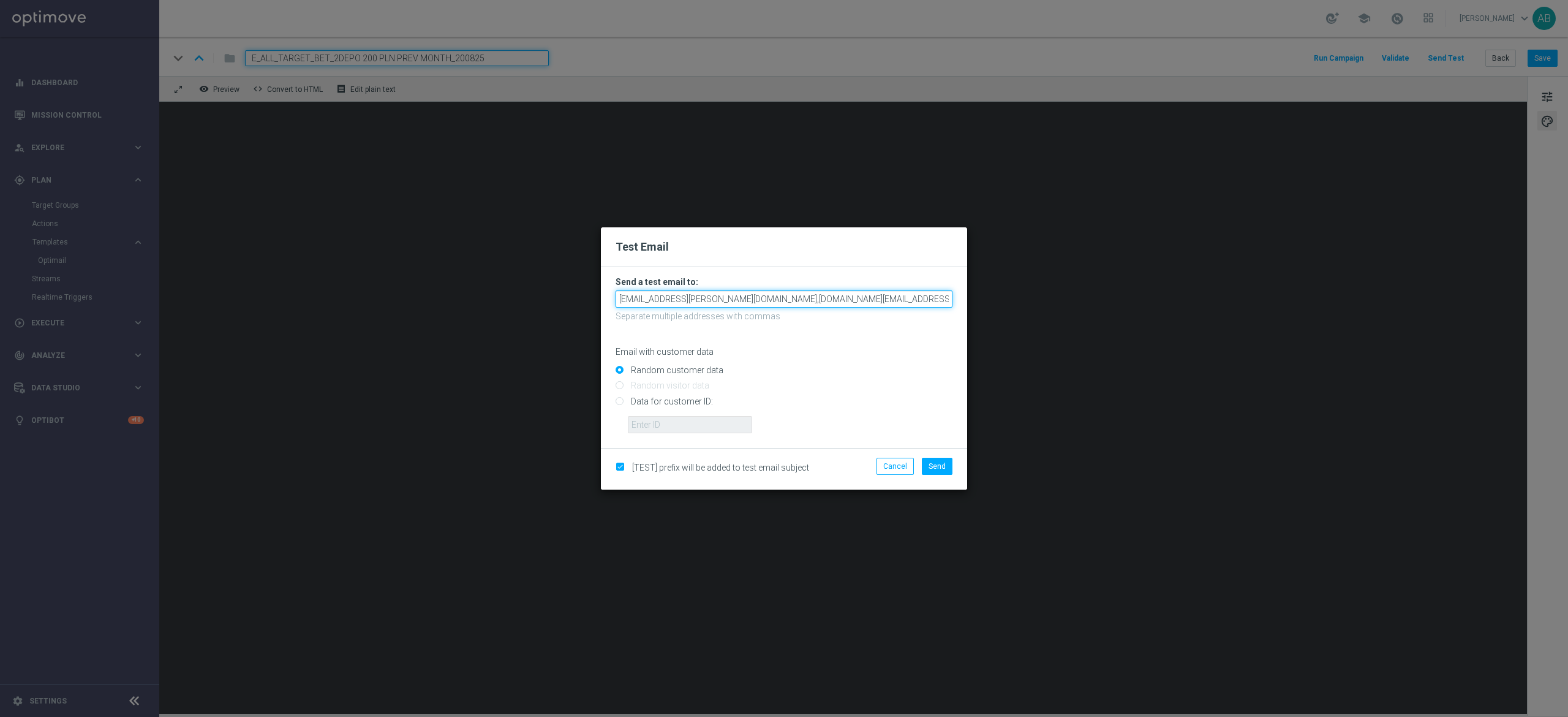
click at [816, 297] on input "[EMAIL_ADDRESS][PERSON_NAME][DOMAIN_NAME],[DOMAIN_NAME][EMAIL_ADDRESS][DOMAIN_N…" at bounding box center [784, 299] width 337 height 17
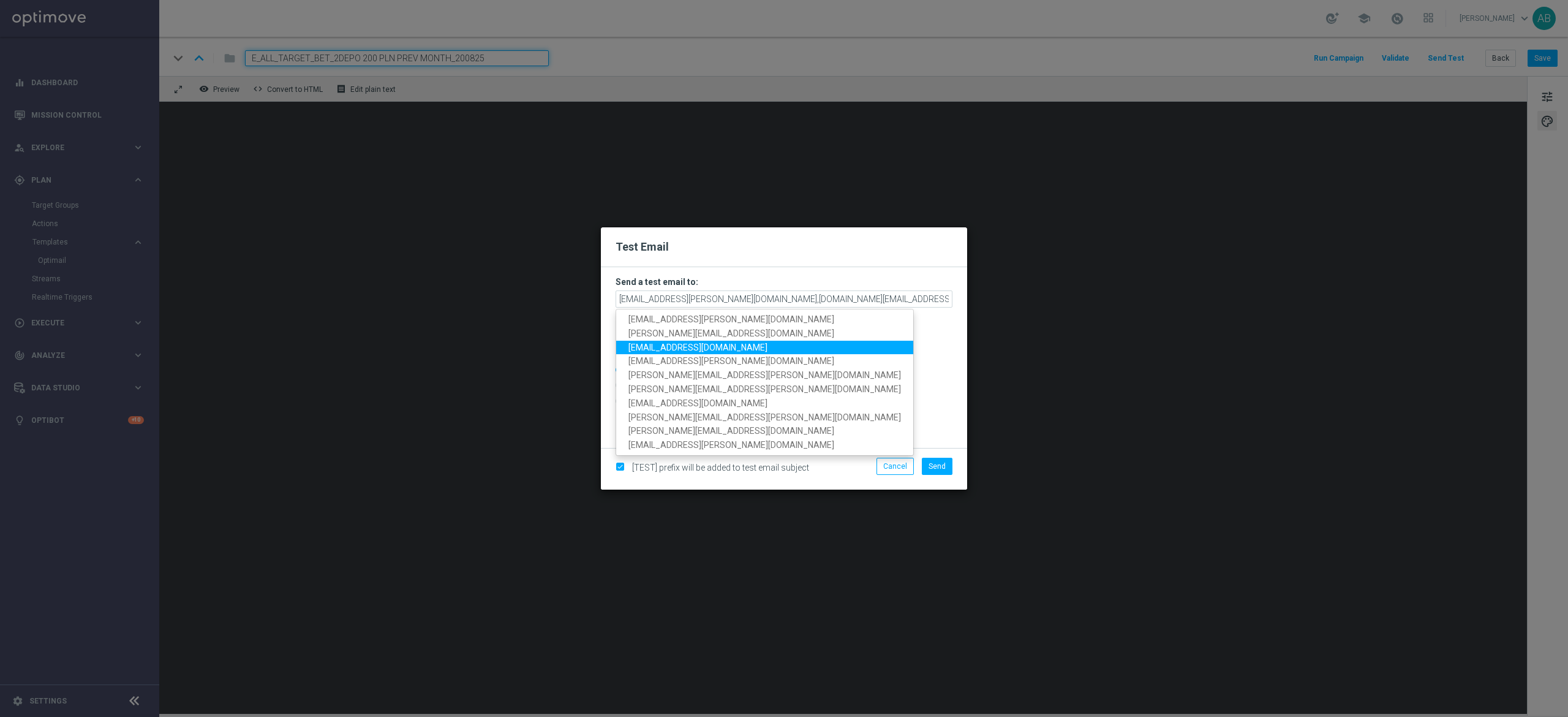
click at [731, 342] on span "[EMAIL_ADDRESS][DOMAIN_NAME]" at bounding box center [697, 346] width 139 height 10
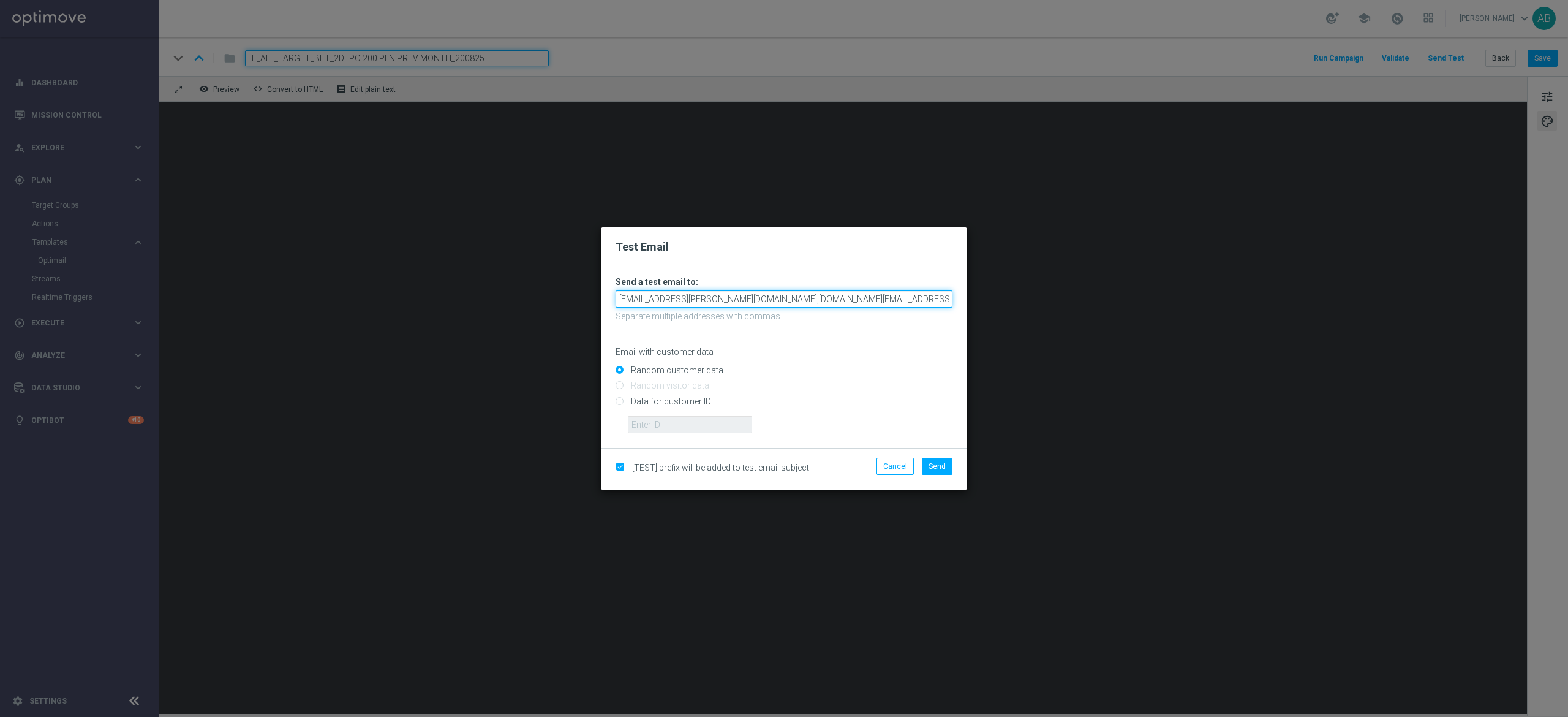
click at [890, 304] on input "[EMAIL_ADDRESS][PERSON_NAME][DOMAIN_NAME],[DOMAIN_NAME][EMAIL_ADDRESS][DOMAIN_N…" at bounding box center [784, 299] width 337 height 17
click at [912, 297] on input "[EMAIL_ADDRESS][PERSON_NAME][DOMAIN_NAME],[DOMAIN_NAME][EMAIL_ADDRESS][DOMAIN_N…" at bounding box center [784, 299] width 337 height 17
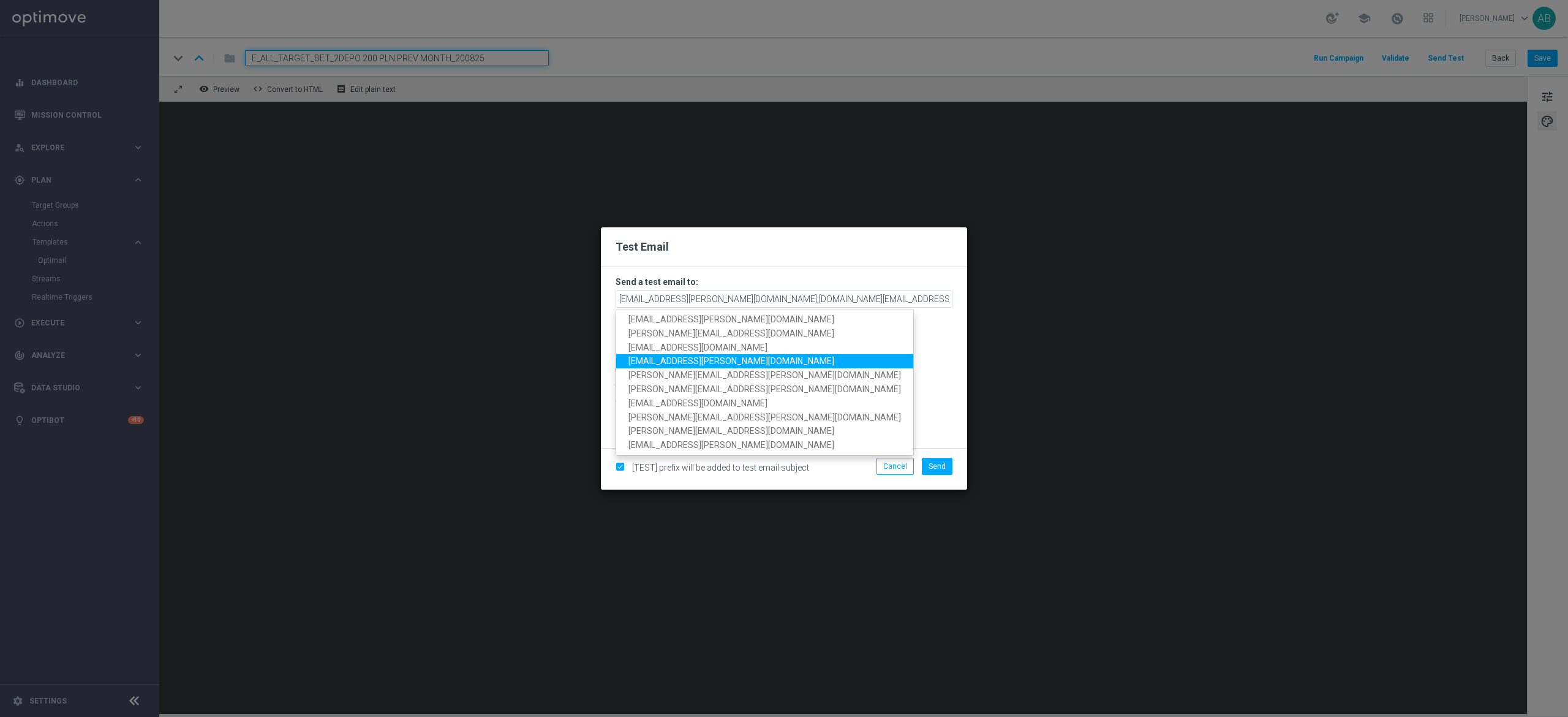
click at [741, 359] on link "[EMAIL_ADDRESS][PERSON_NAME][DOMAIN_NAME]" at bounding box center [764, 361] width 297 height 14
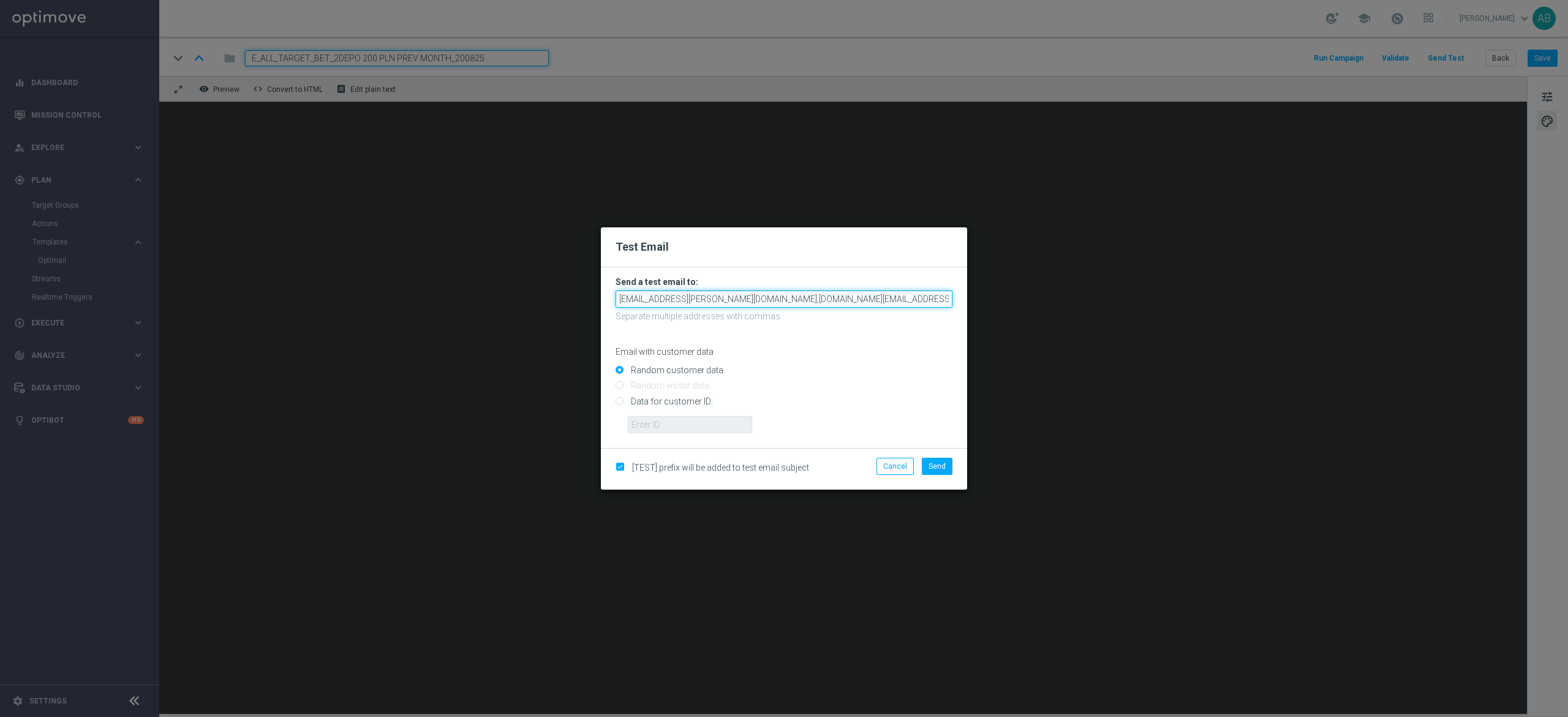
click at [932, 296] on input "[EMAIL_ADDRESS][PERSON_NAME][DOMAIN_NAME],[DOMAIN_NAME][EMAIL_ADDRESS][DOMAIN_N…" at bounding box center [784, 299] width 337 height 17
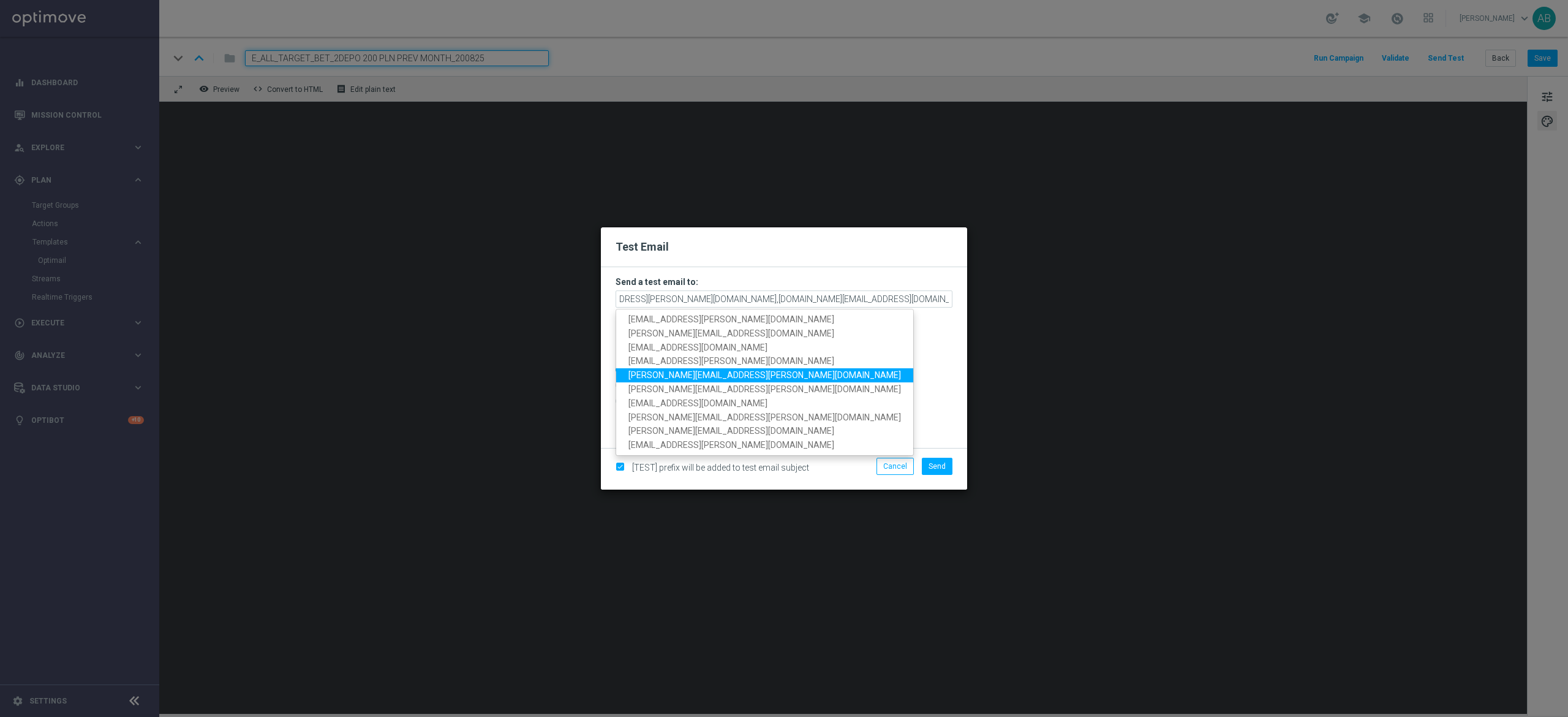
click at [747, 377] on link "[PERSON_NAME][EMAIL_ADDRESS][PERSON_NAME][DOMAIN_NAME]" at bounding box center [764, 375] width 297 height 14
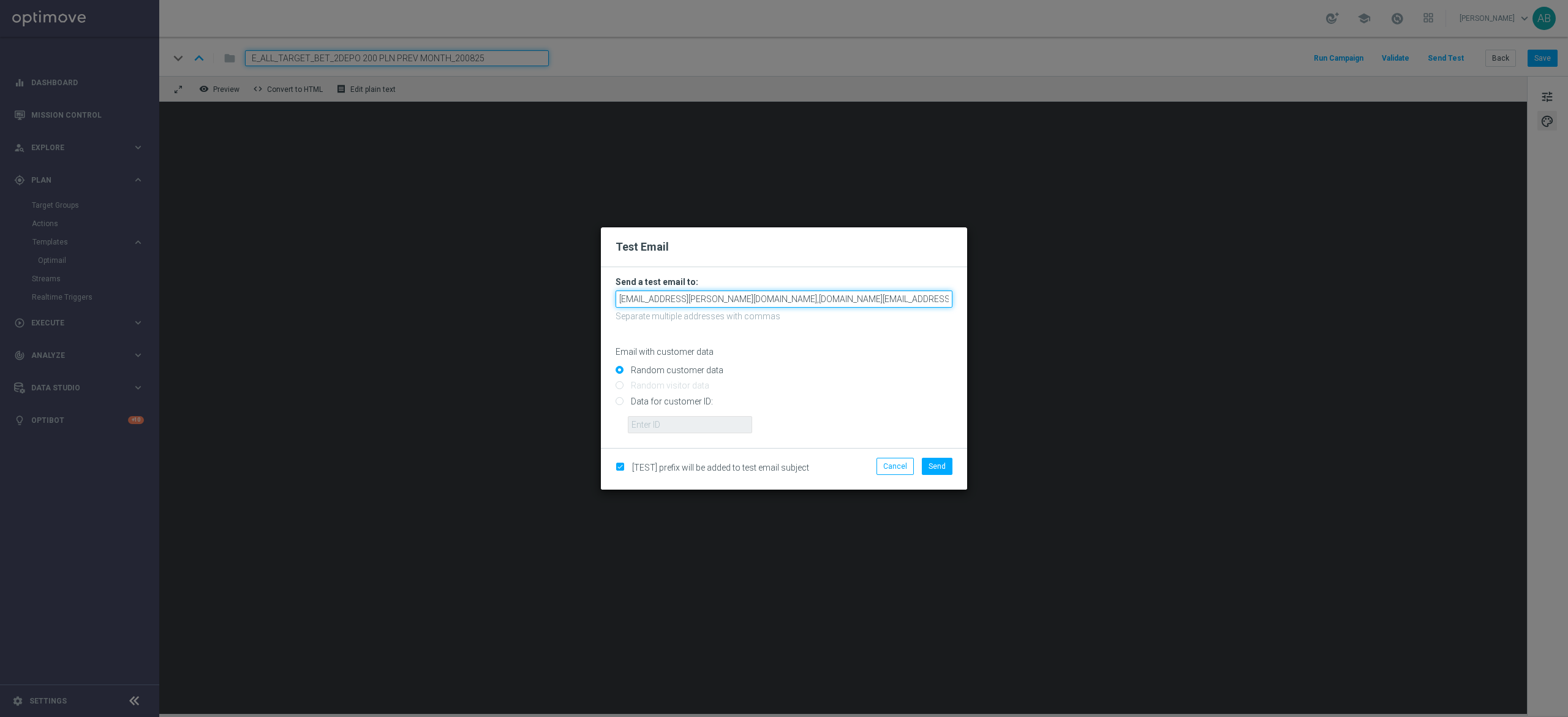
click at [892, 303] on input "[EMAIL_ADDRESS][PERSON_NAME][DOMAIN_NAME],[DOMAIN_NAME][EMAIL_ADDRESS][DOMAIN_N…" at bounding box center [784, 299] width 337 height 17
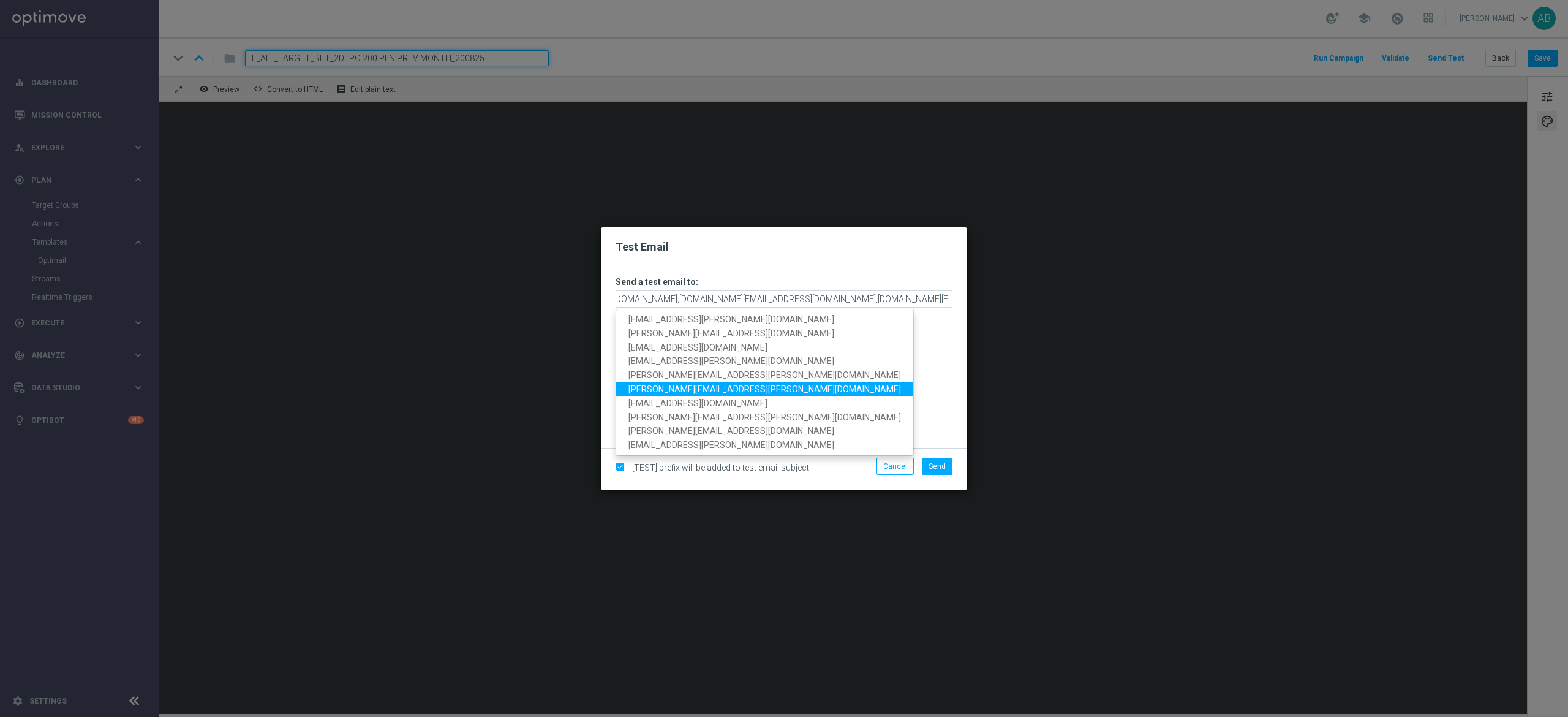
click at [745, 384] on link "[PERSON_NAME][EMAIL_ADDRESS][PERSON_NAME][DOMAIN_NAME]" at bounding box center [764, 389] width 297 height 14
type input "[EMAIL_ADDRESS][PERSON_NAME][DOMAIN_NAME],[DOMAIN_NAME][EMAIL_ADDRESS][DOMAIN_N…"
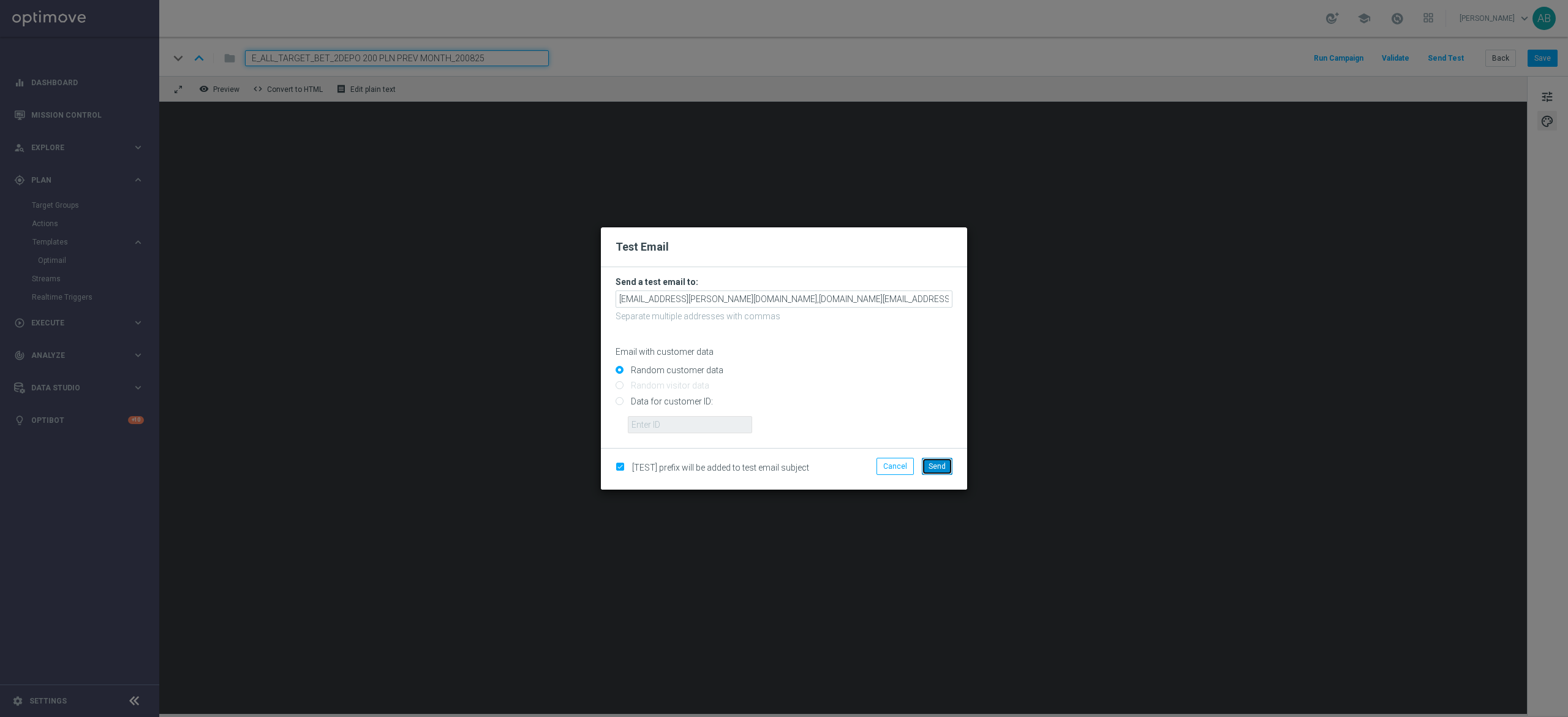
click at [938, 466] on span "Send" at bounding box center [937, 466] width 17 height 9
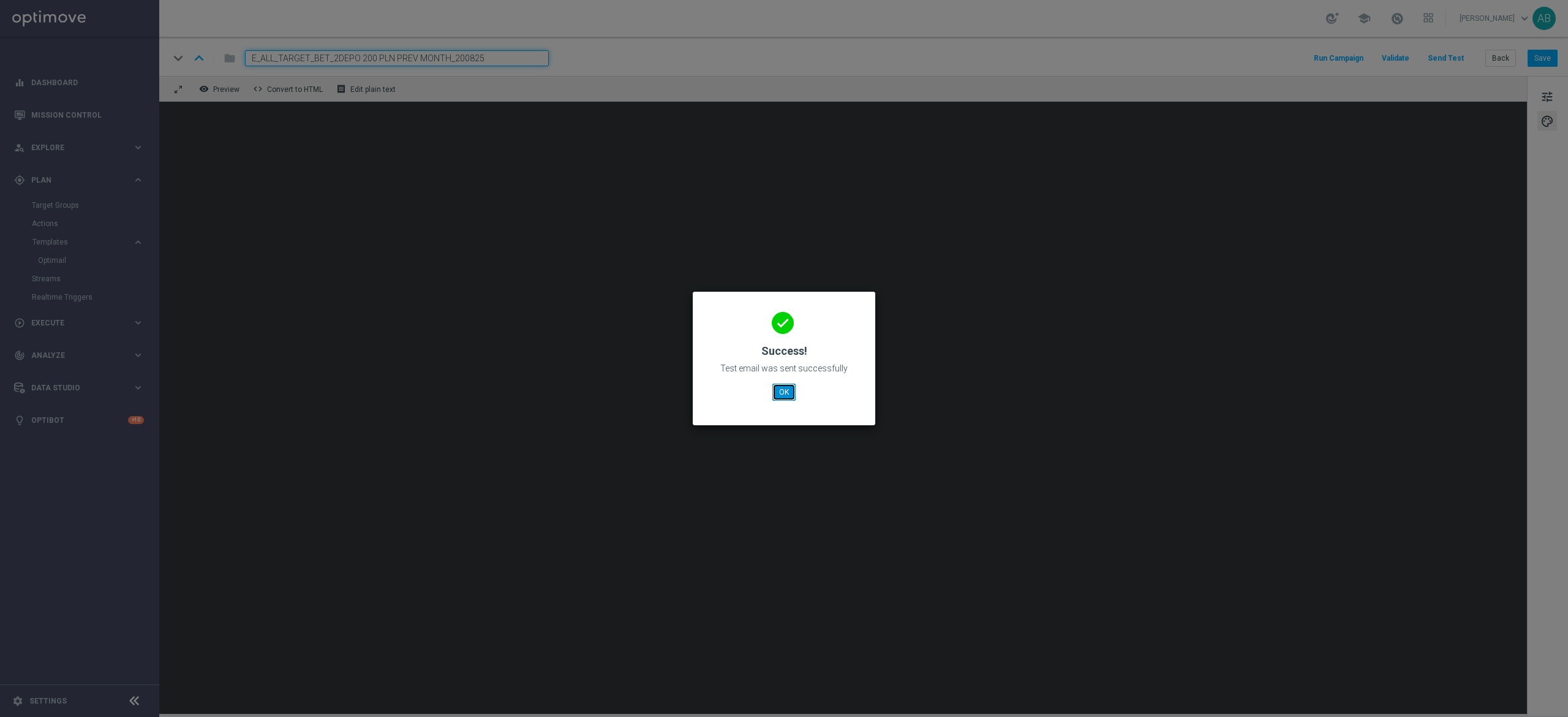
click at [780, 386] on button "OK" at bounding box center [784, 392] width 23 height 17
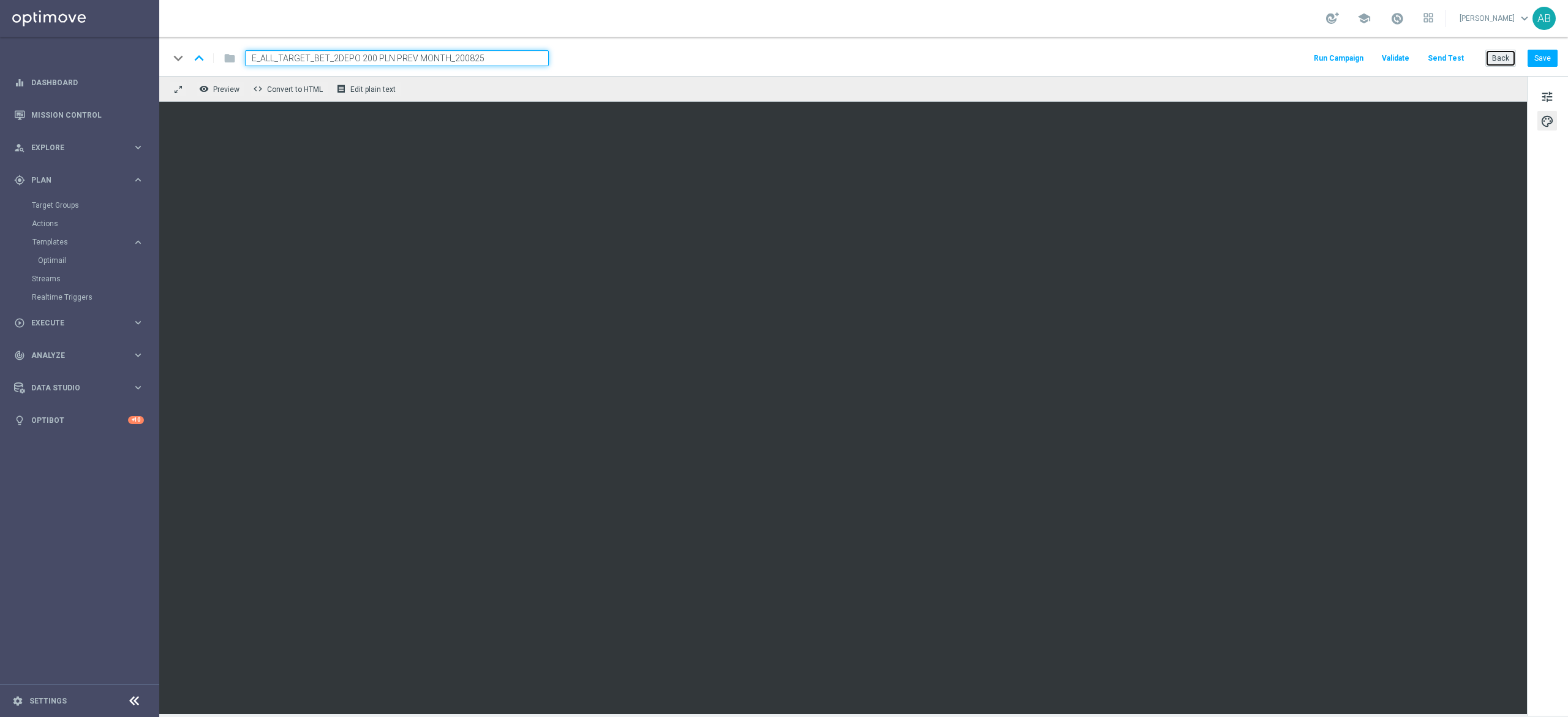
click at [1487, 56] on button "Back" at bounding box center [1501, 58] width 31 height 17
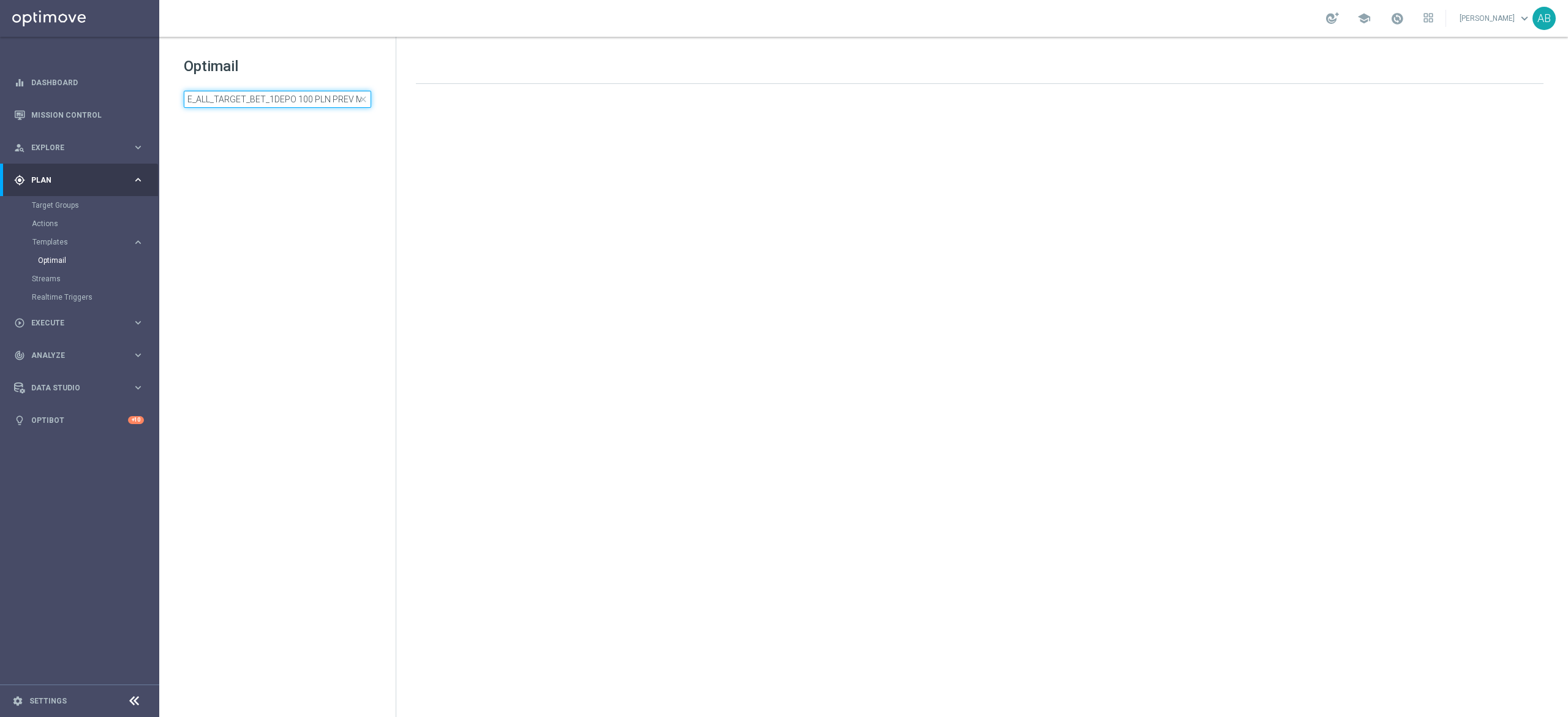
click at [301, 99] on input "E_ALL_TARGET_BET_1DEPO 100 PLN PREV MONTH_200825" at bounding box center [277, 99] width 187 height 17
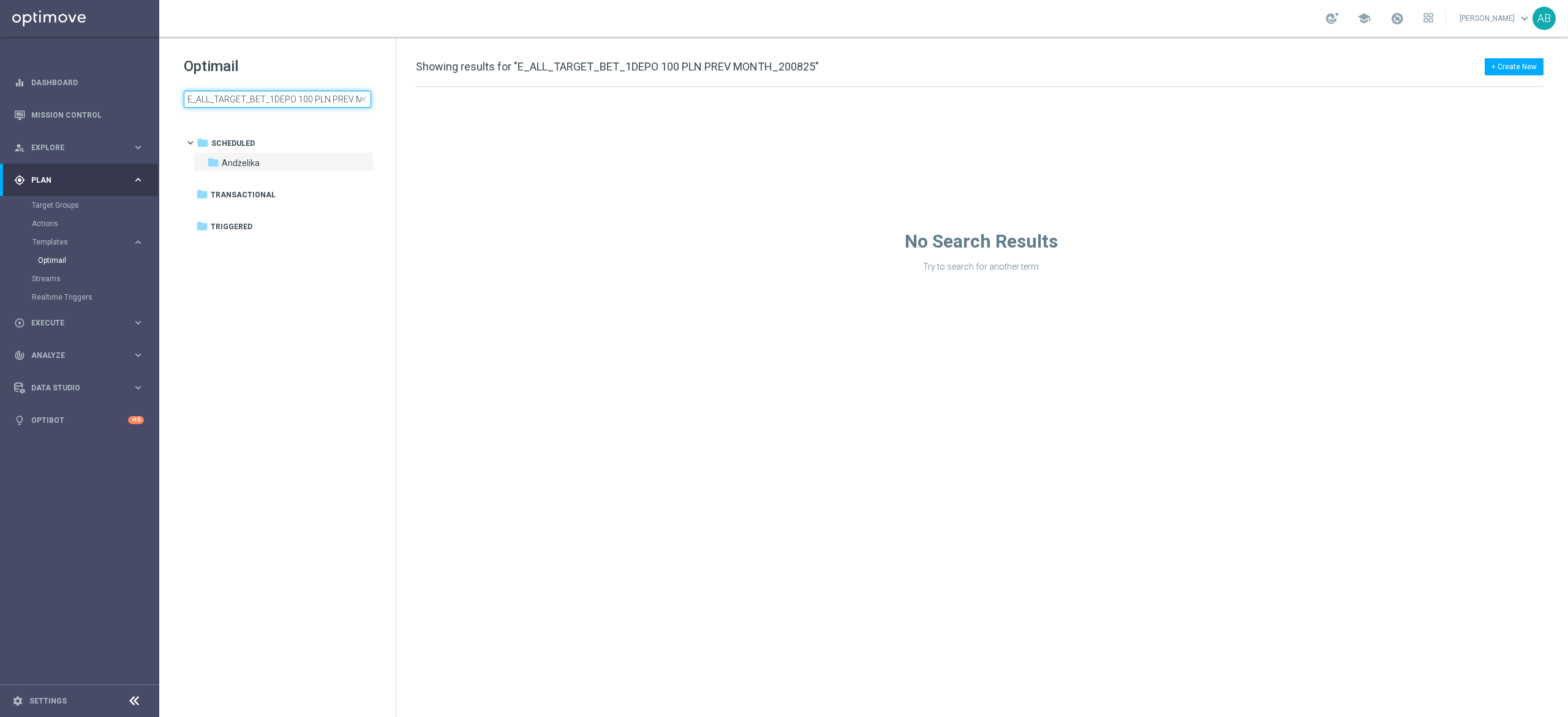
click at [301, 99] on input "E_ALL_TARGET_BET_1DEPO 100 PLN PREV MONTH_200825" at bounding box center [277, 99] width 187 height 17
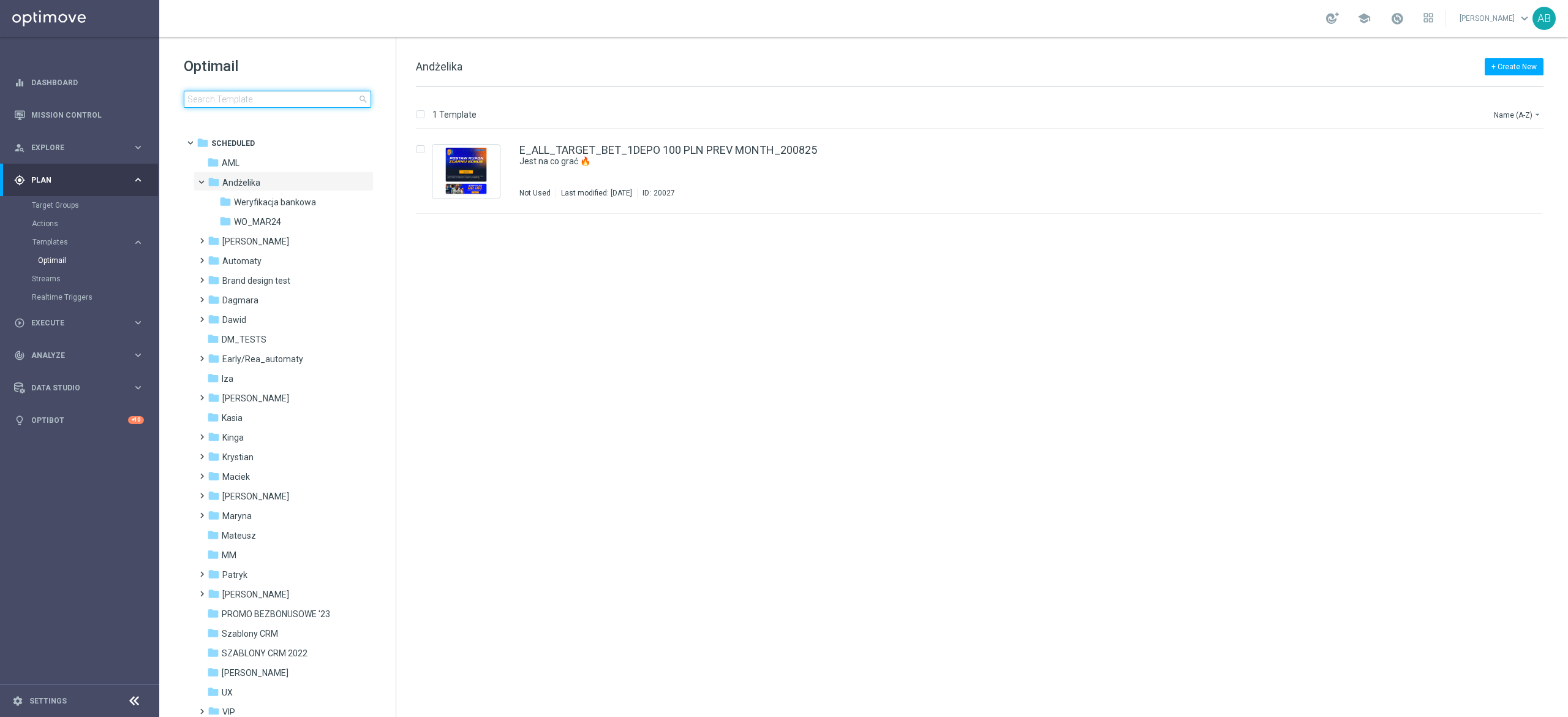
type input "E_ALL_TARGET_BET_1DEPO 100 PLN PREV MONTH_200825"
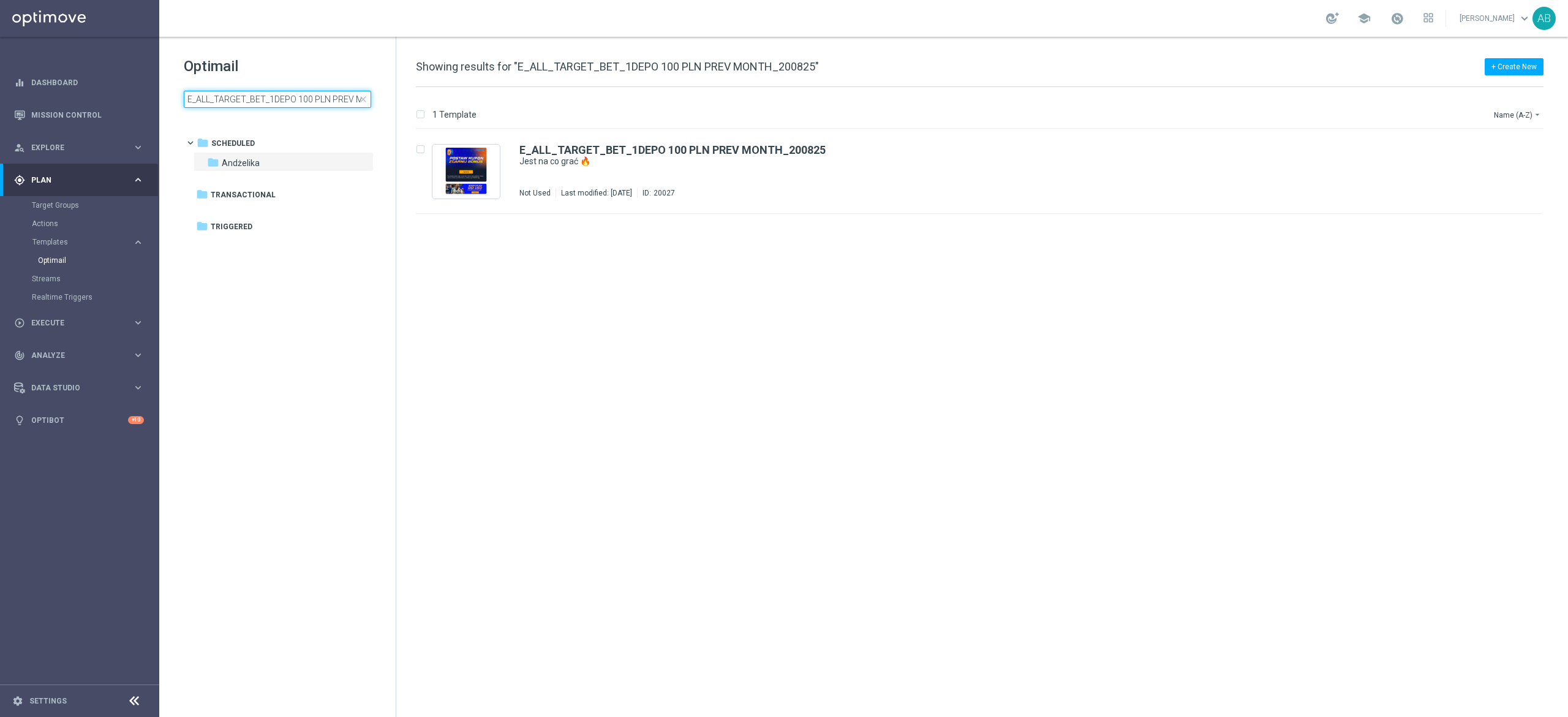
scroll to position [0, 55]
click at [721, 174] on div "Andżelika" at bounding box center [1025, 174] width 930 height 10
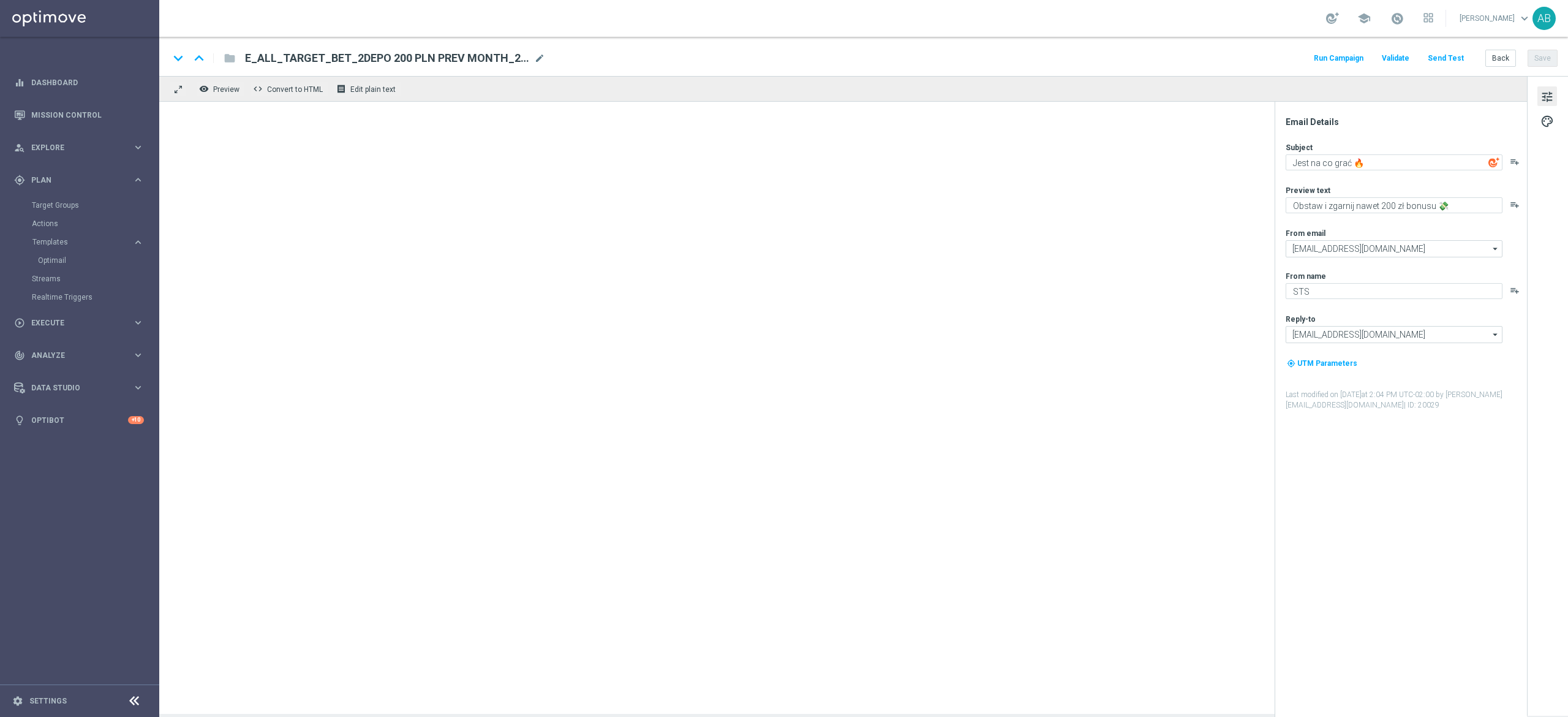
type textarea "Obstaw i zgarnij nawet 100 zł bonusu 💸"
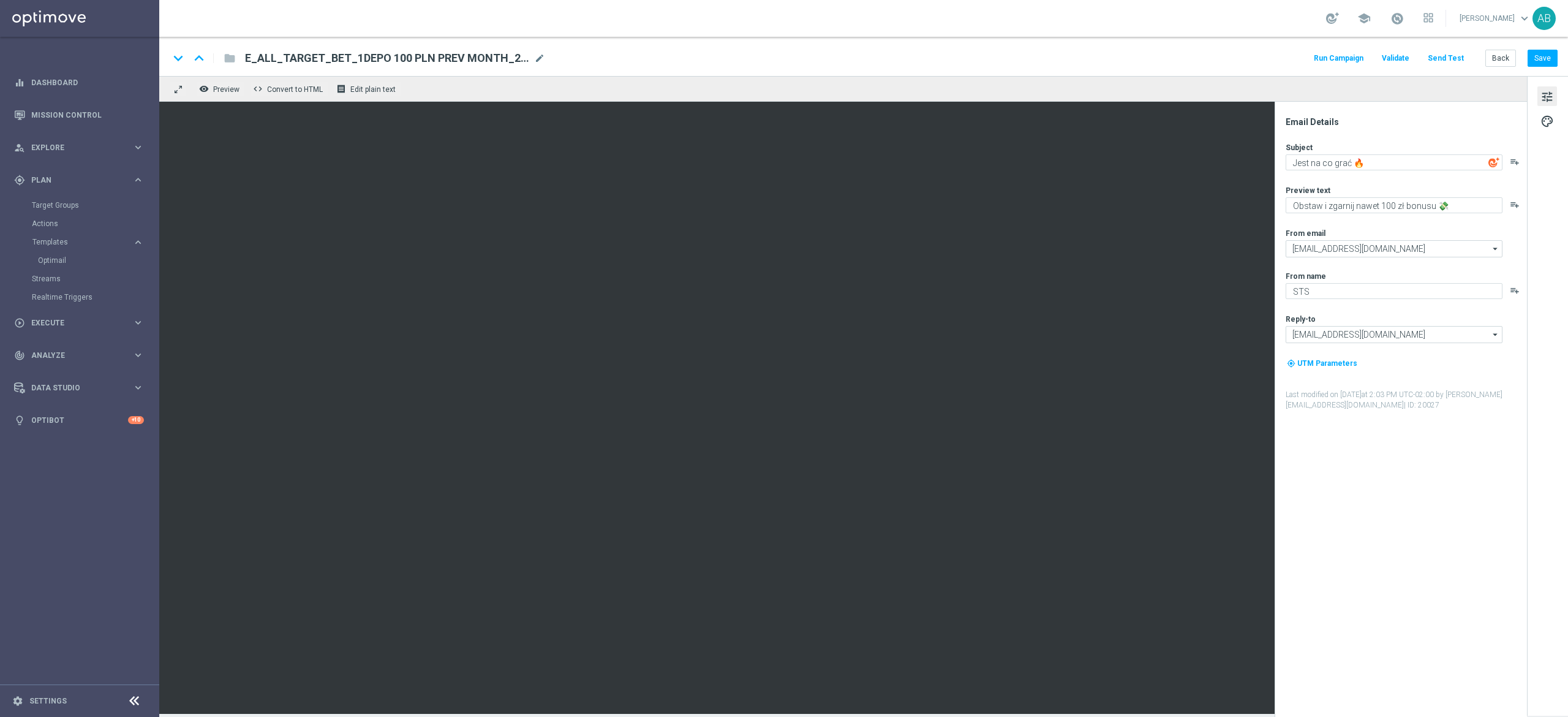
click at [1446, 57] on button "Send Test" at bounding box center [1445, 58] width 40 height 16
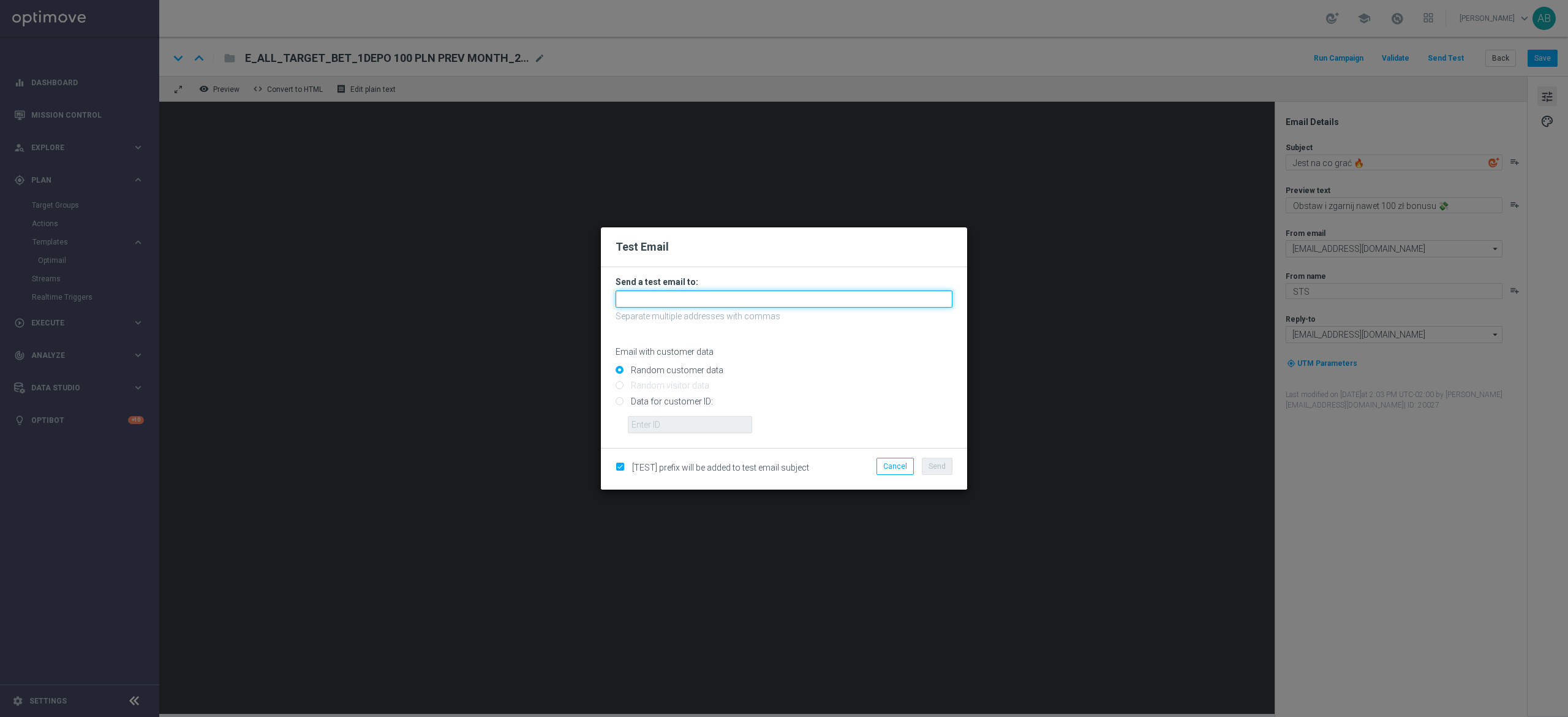
click at [662, 304] on input "text" at bounding box center [784, 299] width 337 height 17
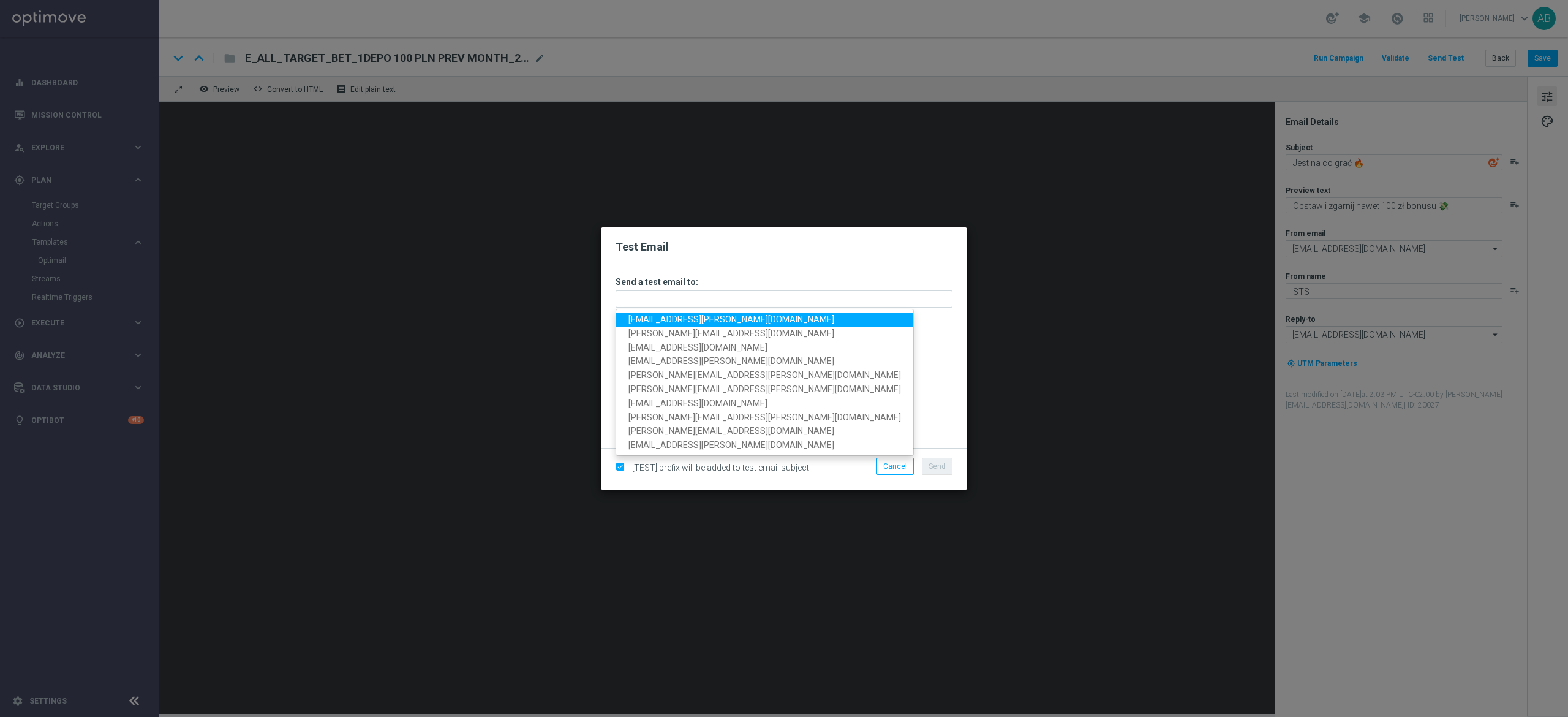
click at [662, 315] on span "[EMAIL_ADDRESS][PERSON_NAME][DOMAIN_NAME]" at bounding box center [731, 319] width 206 height 10
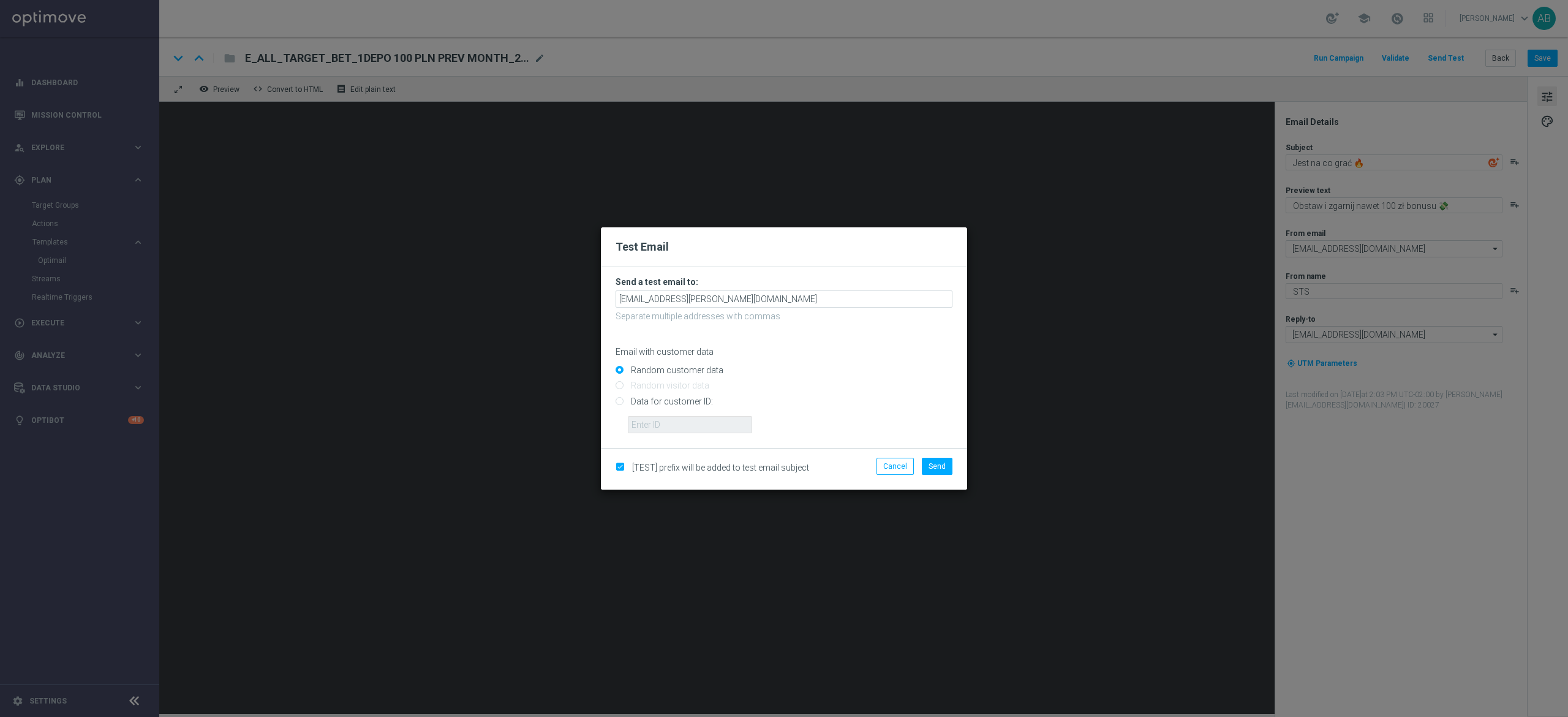
click at [712, 309] on form "Send a test email to: [EMAIL_ADDRESS][PERSON_NAME][DOMAIN_NAME] Separate multip…" at bounding box center [784, 355] width 337 height 157
click at [720, 299] on input "[EMAIL_ADDRESS][PERSON_NAME][DOMAIN_NAME]" at bounding box center [784, 299] width 337 height 17
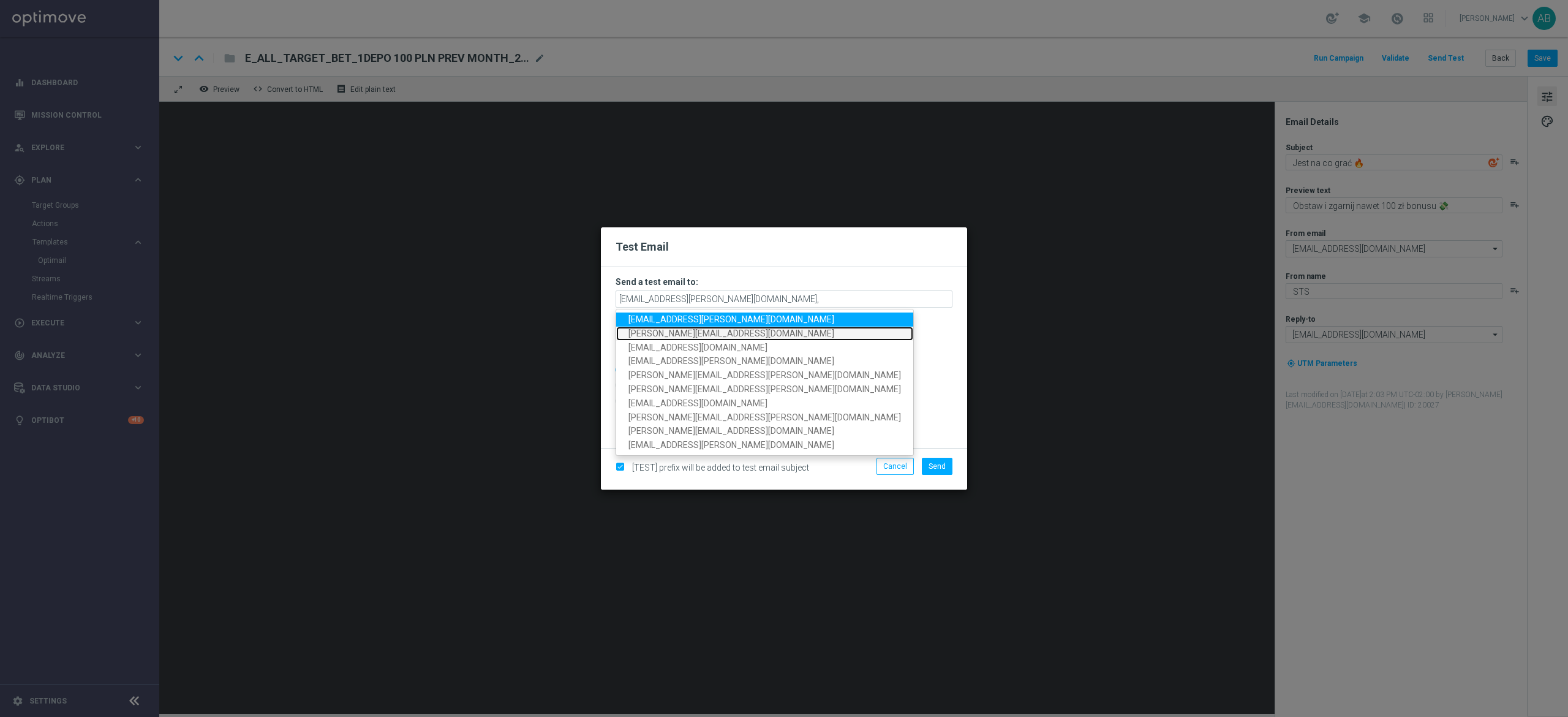
click at [711, 326] on link "[PERSON_NAME][EMAIL_ADDRESS][DOMAIN_NAME]" at bounding box center [764, 333] width 297 height 14
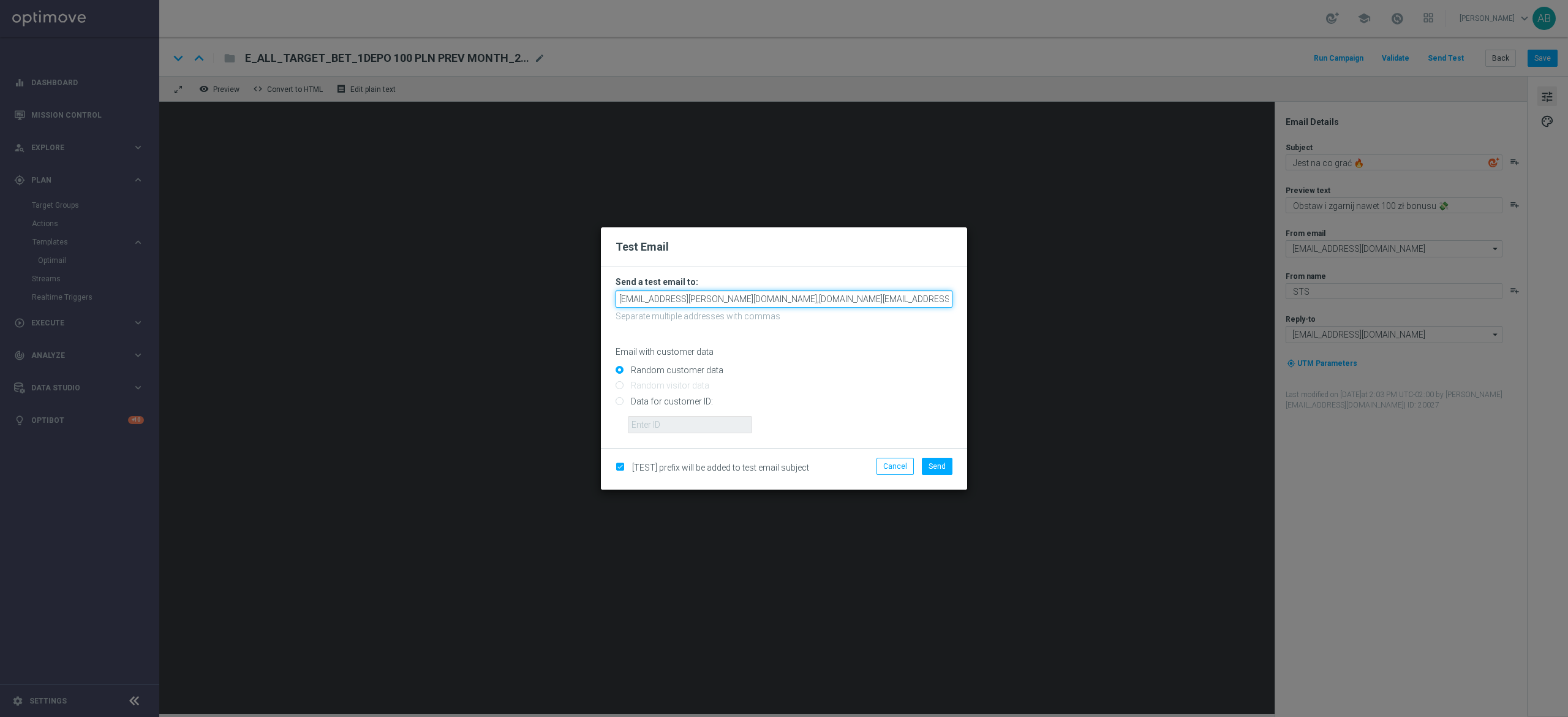
click at [824, 302] on input "[EMAIL_ADDRESS][PERSON_NAME][DOMAIN_NAME],[DOMAIN_NAME][EMAIL_ADDRESS][DOMAIN_N…" at bounding box center [784, 299] width 337 height 17
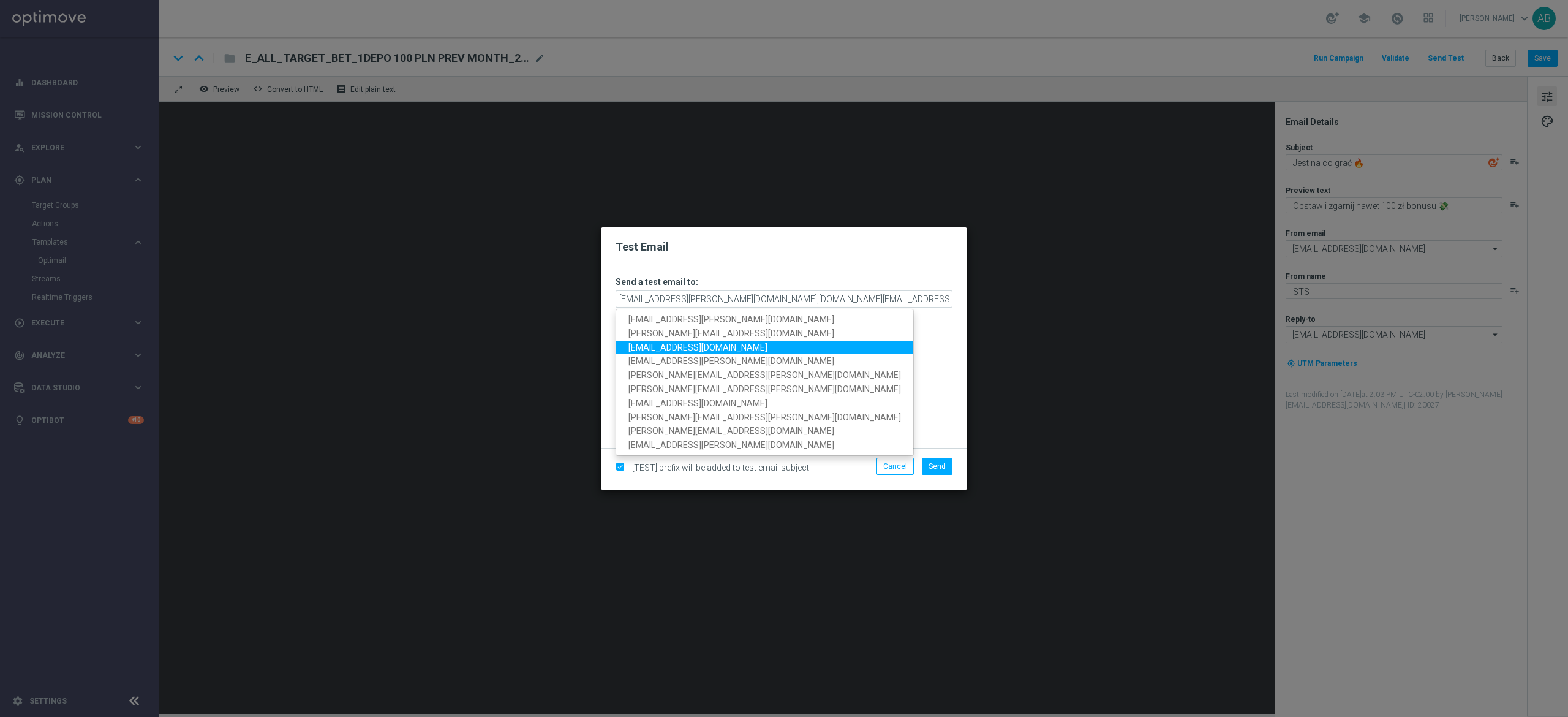
drag, startPoint x: 738, startPoint y: 343, endPoint x: 772, endPoint y: 333, distance: 35.4
click at [738, 343] on link "[EMAIL_ADDRESS][DOMAIN_NAME]" at bounding box center [764, 347] width 297 height 14
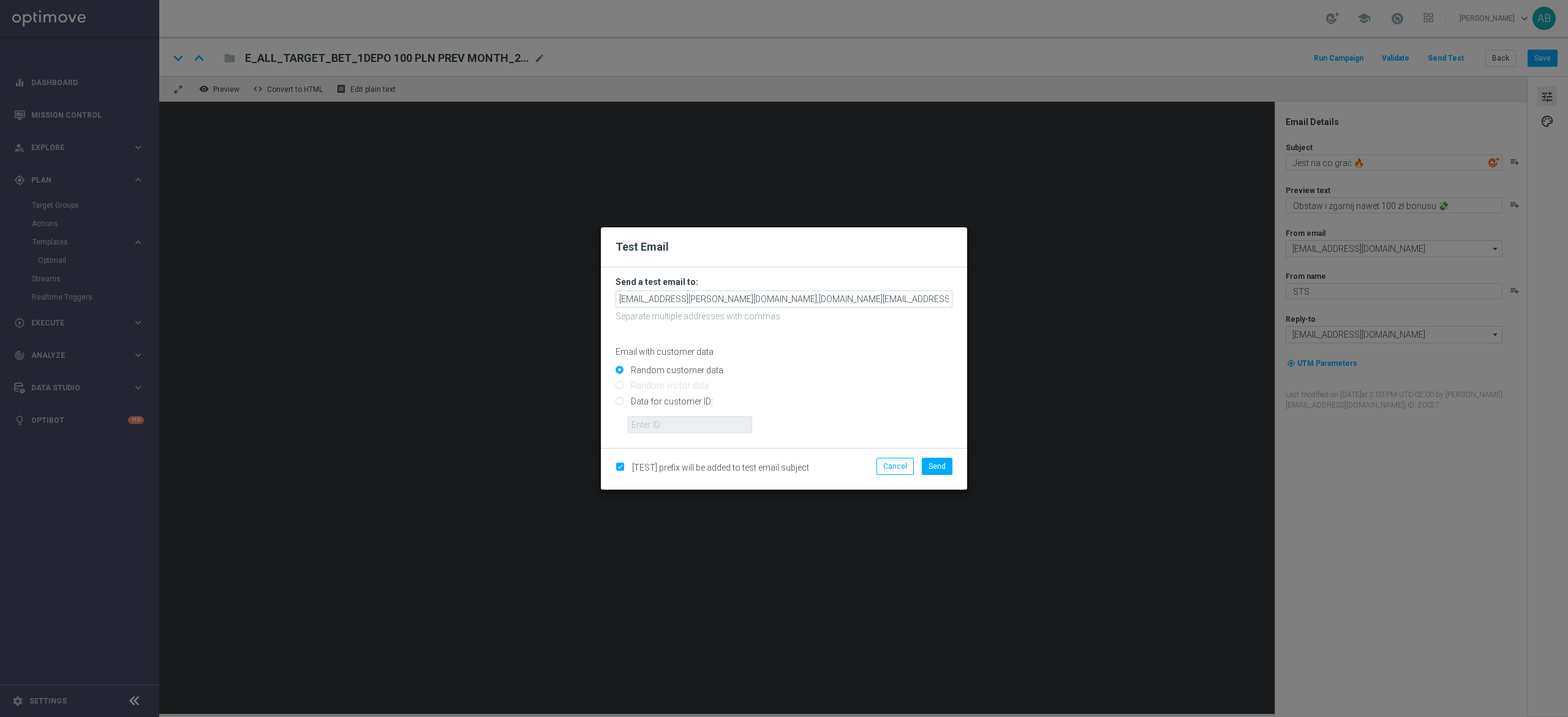
click at [961, 297] on form "Send a test email to: [EMAIL_ADDRESS][PERSON_NAME][DOMAIN_NAME],[DOMAIN_NAME][E…" at bounding box center [784, 357] width 366 height 181
click at [936, 302] on input "[EMAIL_ADDRESS][PERSON_NAME][DOMAIN_NAME],[DOMAIN_NAME][EMAIL_ADDRESS][DOMAIN_N…" at bounding box center [784, 299] width 337 height 17
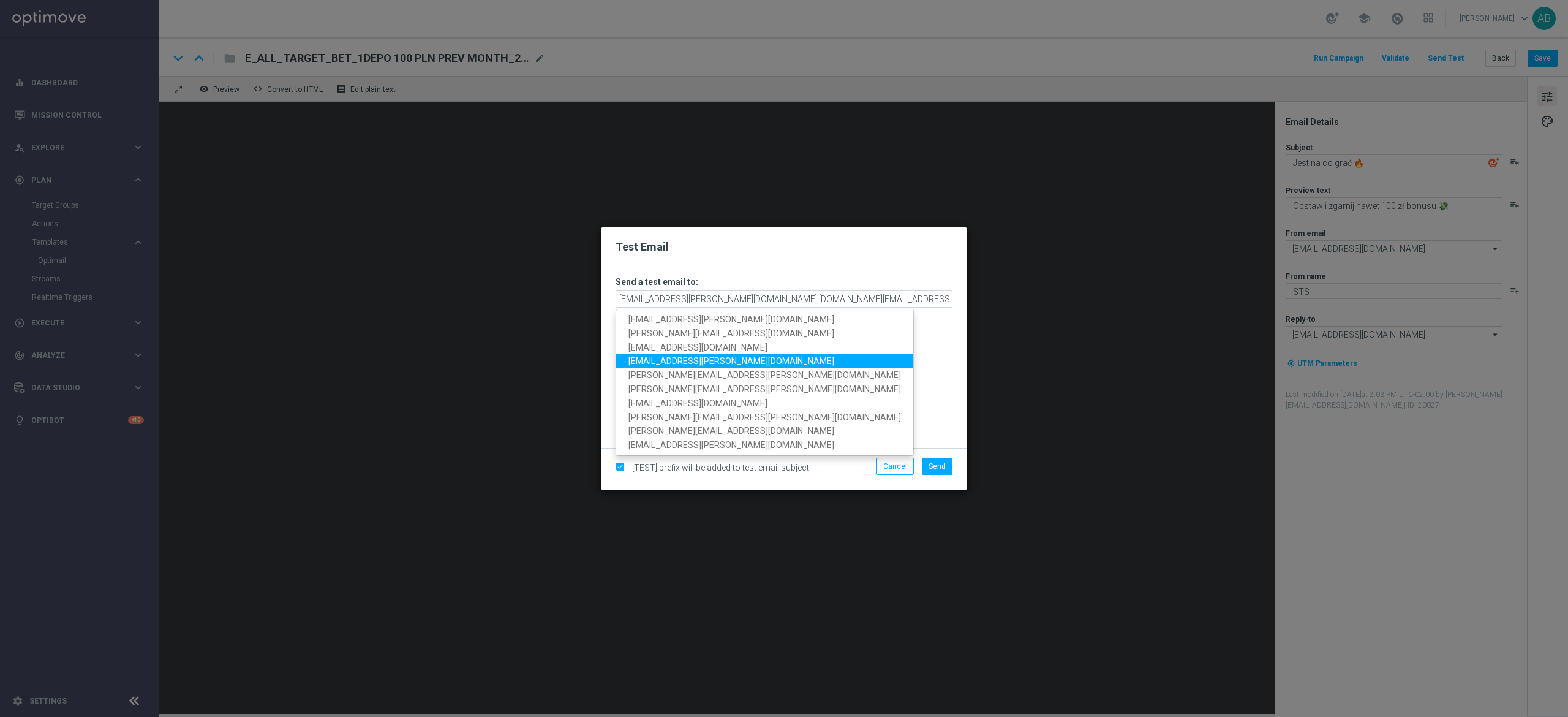
click at [730, 360] on link "[EMAIL_ADDRESS][PERSON_NAME][DOMAIN_NAME]" at bounding box center [764, 361] width 297 height 14
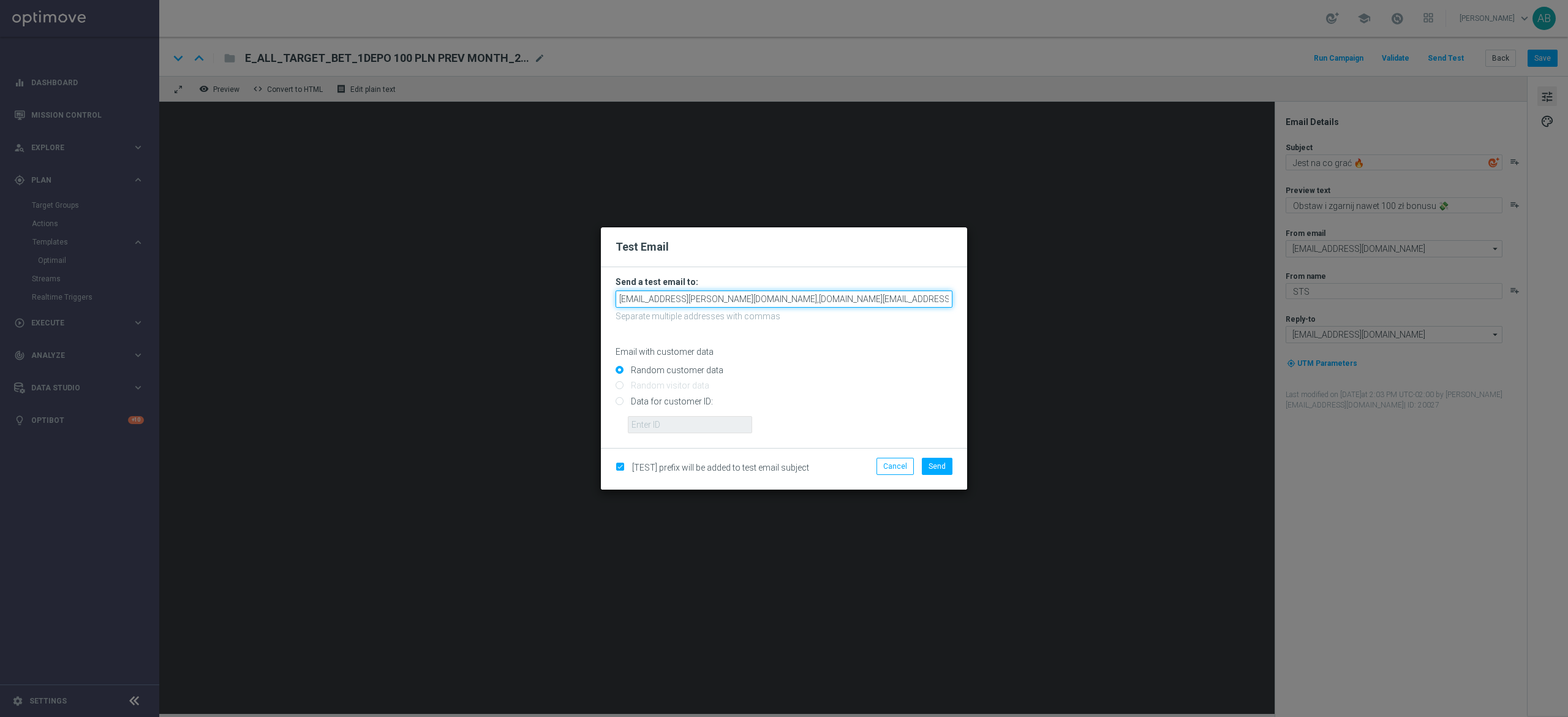
click at [890, 304] on input "[EMAIL_ADDRESS][PERSON_NAME][DOMAIN_NAME],[DOMAIN_NAME][EMAIL_ADDRESS][DOMAIN_N…" at bounding box center [784, 299] width 337 height 17
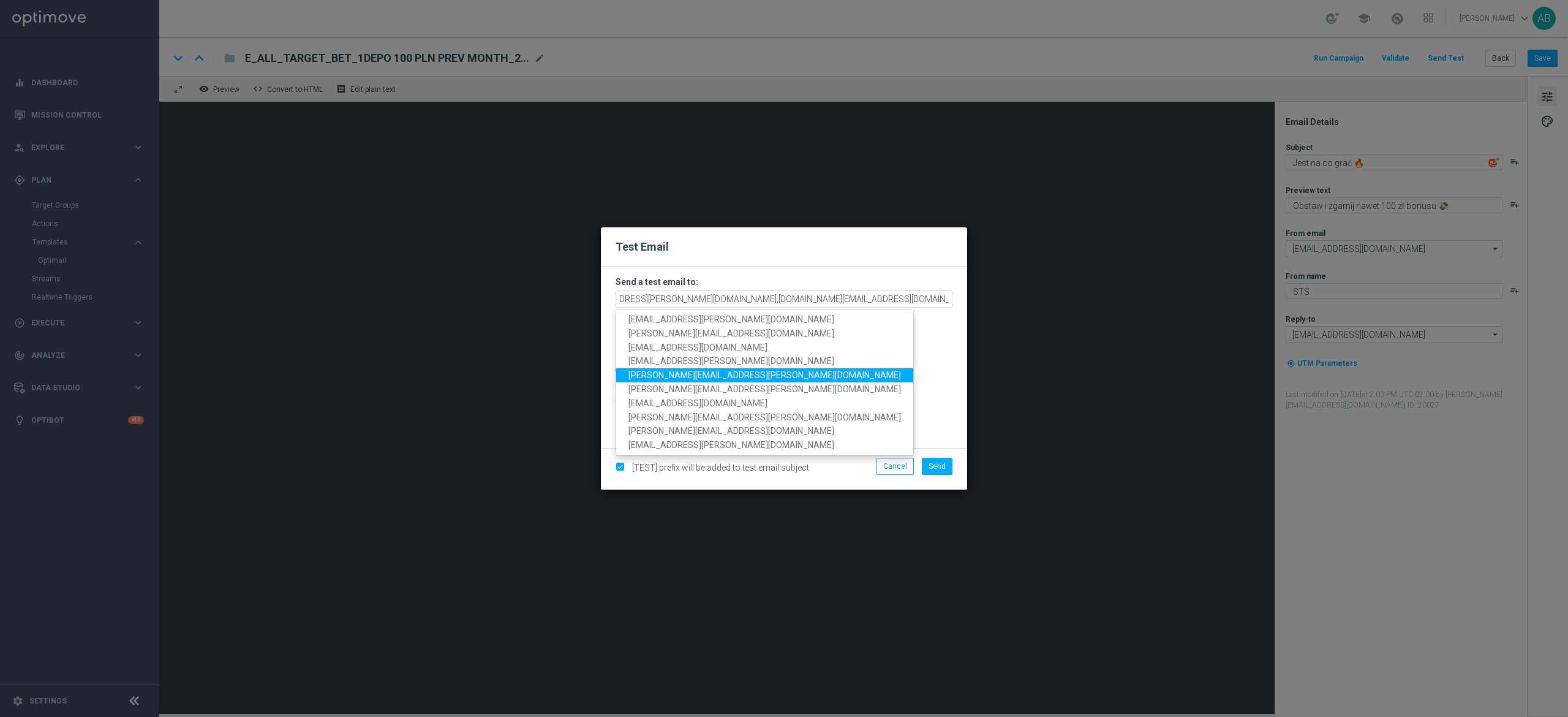
click at [724, 376] on span "[PERSON_NAME][EMAIL_ADDRESS][PERSON_NAME][DOMAIN_NAME]" at bounding box center [765, 375] width 273 height 10
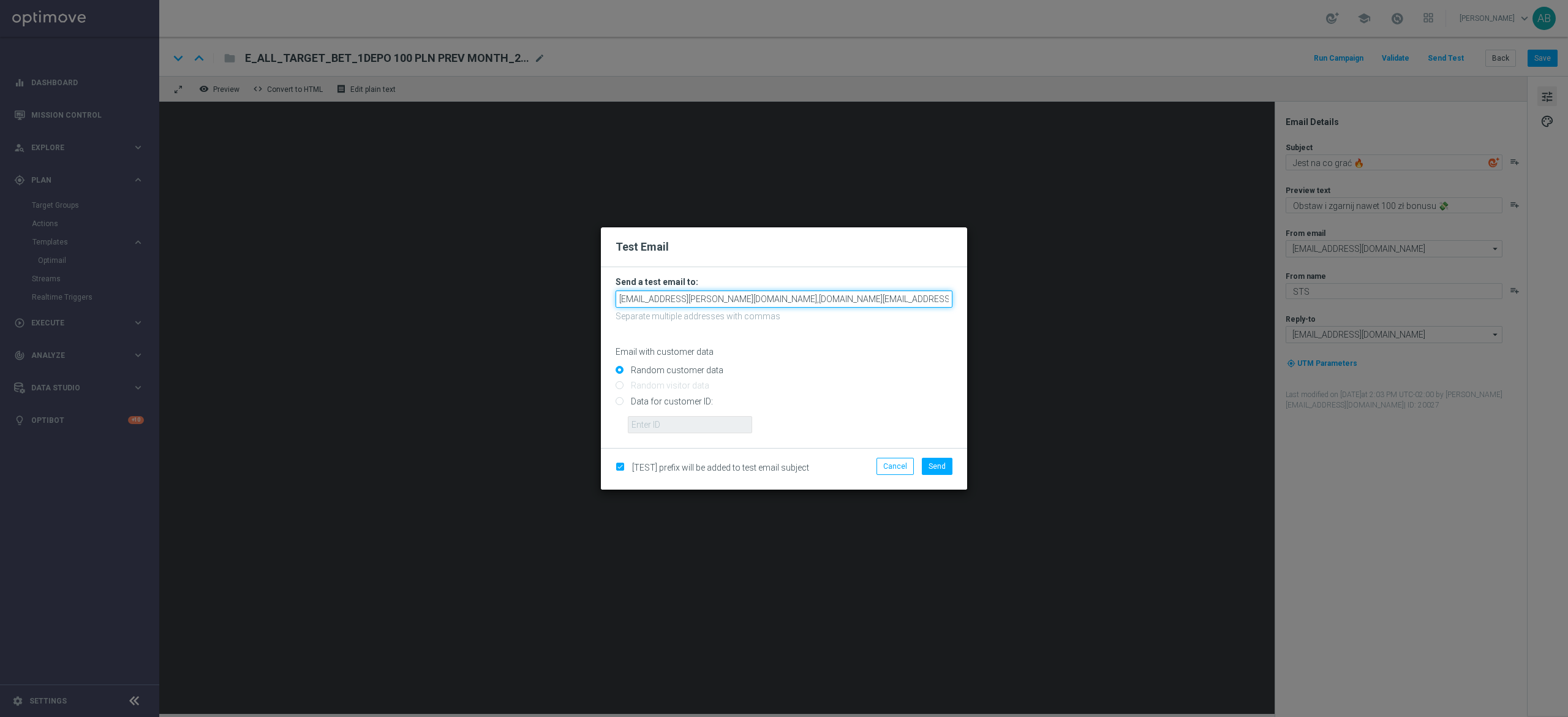
click at [890, 298] on input "[EMAIL_ADDRESS][PERSON_NAME][DOMAIN_NAME],[DOMAIN_NAME][EMAIL_ADDRESS][DOMAIN_N…" at bounding box center [784, 299] width 337 height 17
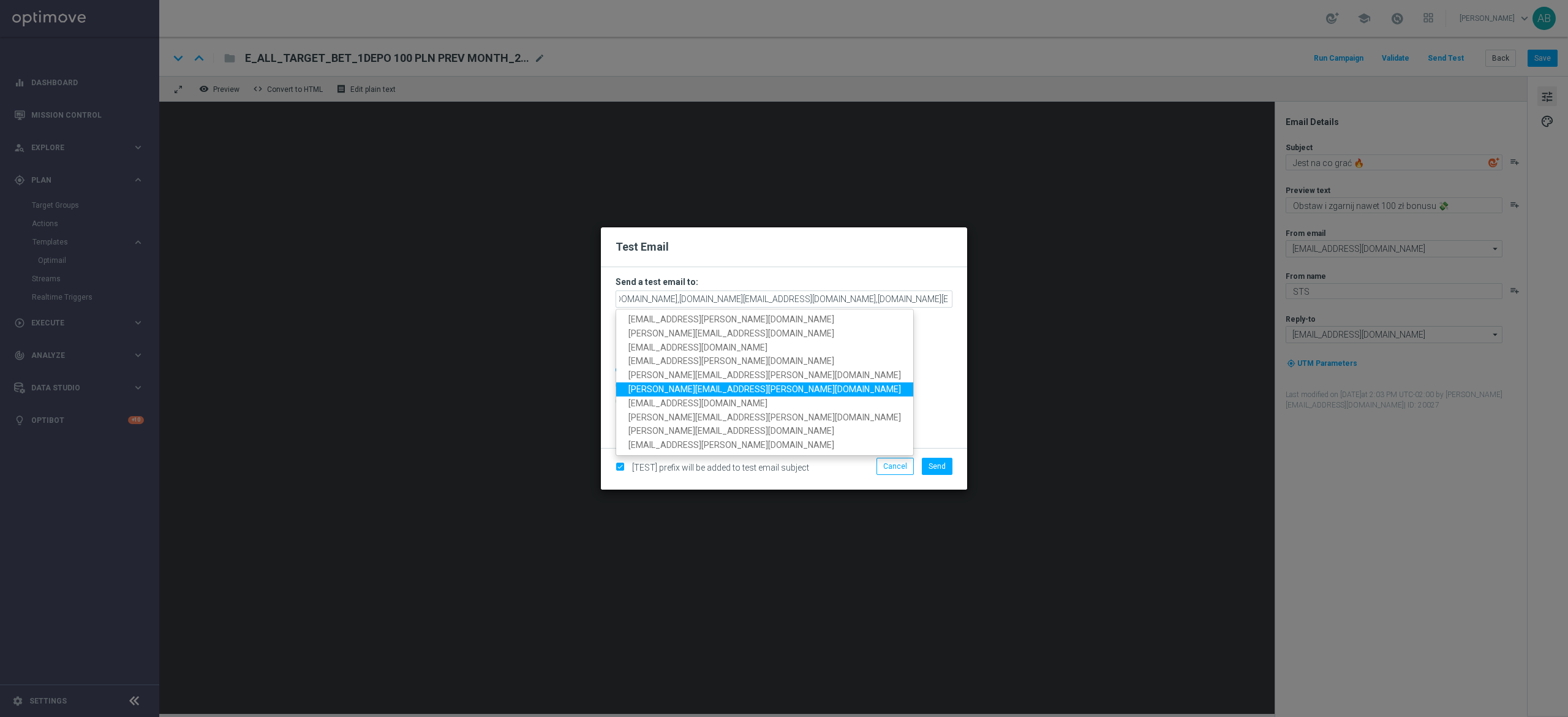
click at [733, 388] on span "[PERSON_NAME][EMAIL_ADDRESS][PERSON_NAME][DOMAIN_NAME]" at bounding box center [765, 389] width 273 height 10
type input "[EMAIL_ADDRESS][PERSON_NAME][DOMAIN_NAME],[DOMAIN_NAME][EMAIL_ADDRESS][DOMAIN_N…"
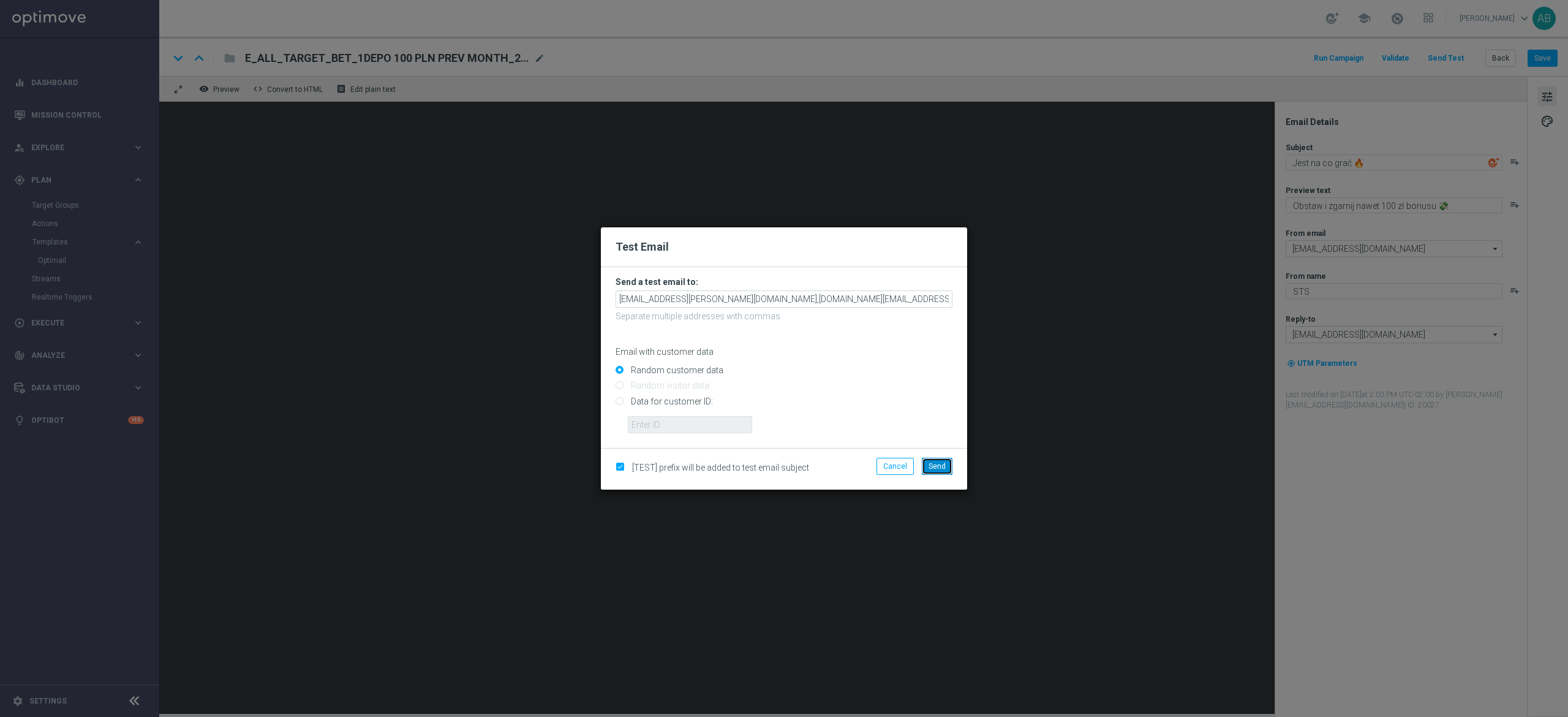
click at [939, 466] on span "Send" at bounding box center [937, 466] width 17 height 9
